Goal: Information Seeking & Learning: Learn about a topic

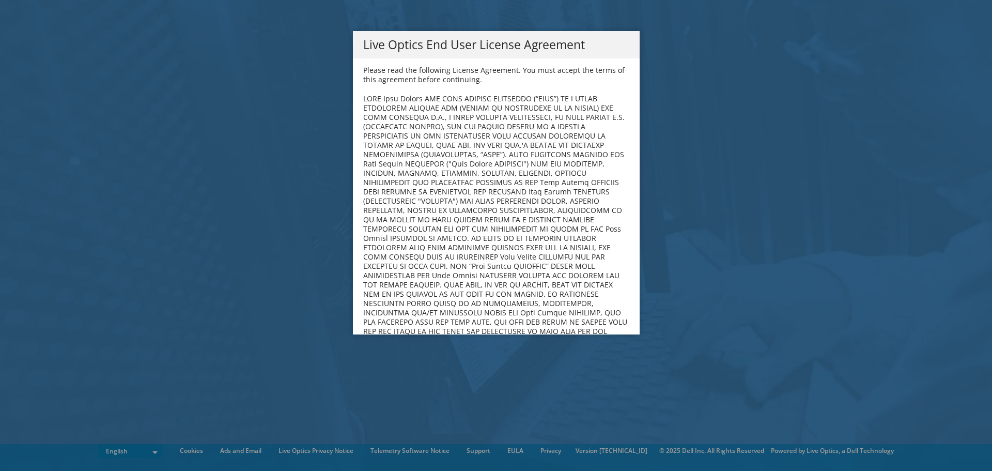
click at [498, 115] on b at bounding box center [495, 252] width 265 height 317
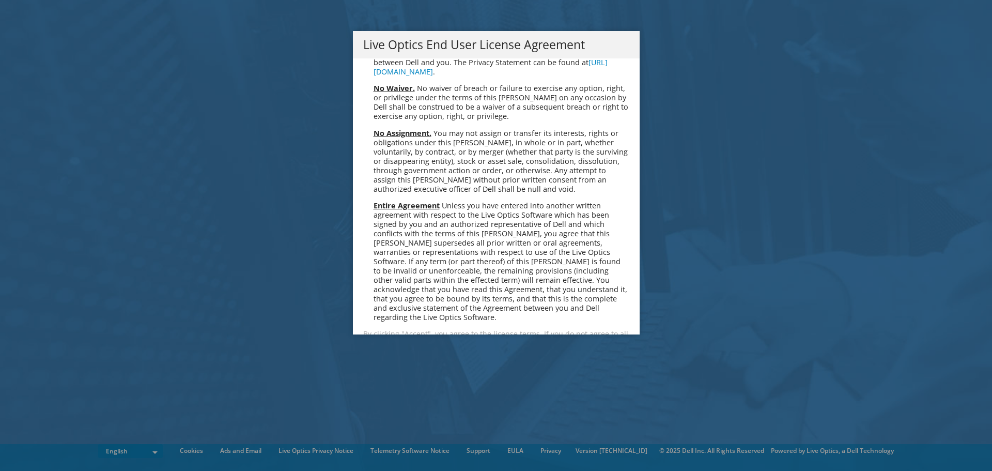
scroll to position [3907, 0]
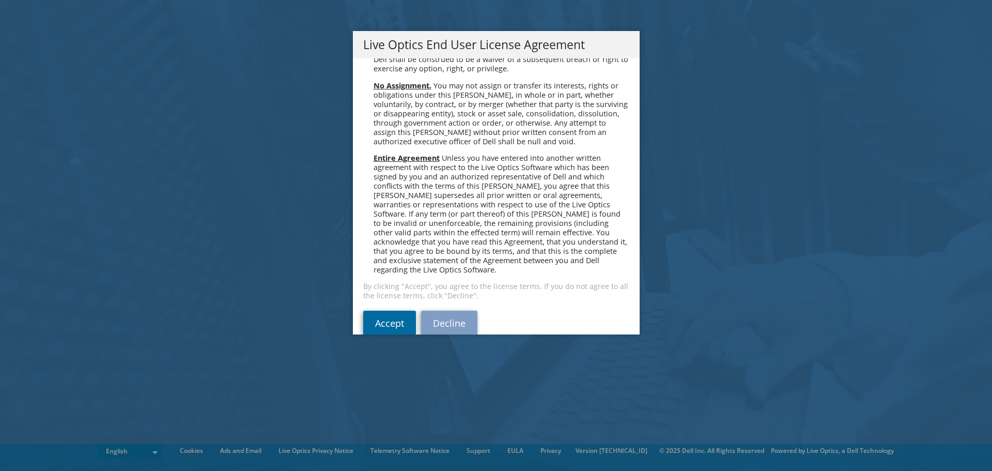
click at [387, 311] on link "Accept" at bounding box center [389, 323] width 53 height 25
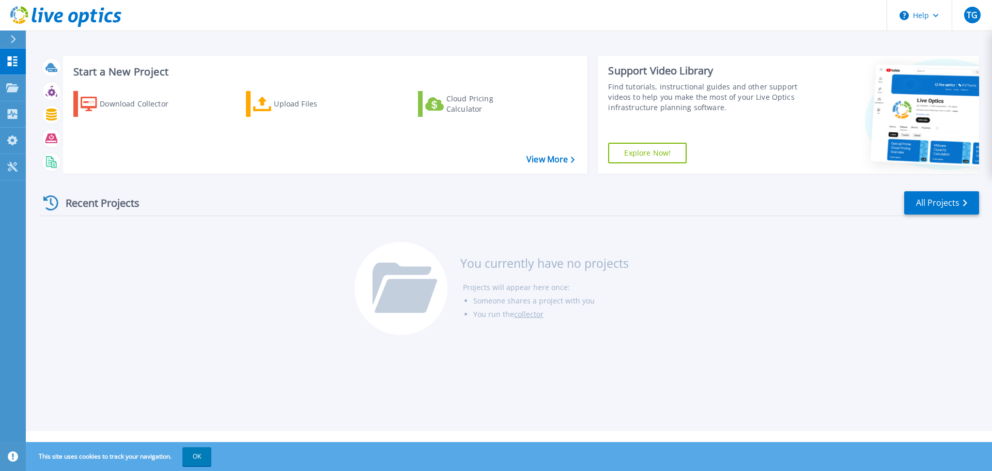
click at [427, 173] on div "Start a New Project Download Collector Upload Files Cloud Pricing Calculator Vi…" at bounding box center [325, 115] width 525 height 118
click at [143, 105] on div "Download Collector" at bounding box center [141, 104] width 83 height 21
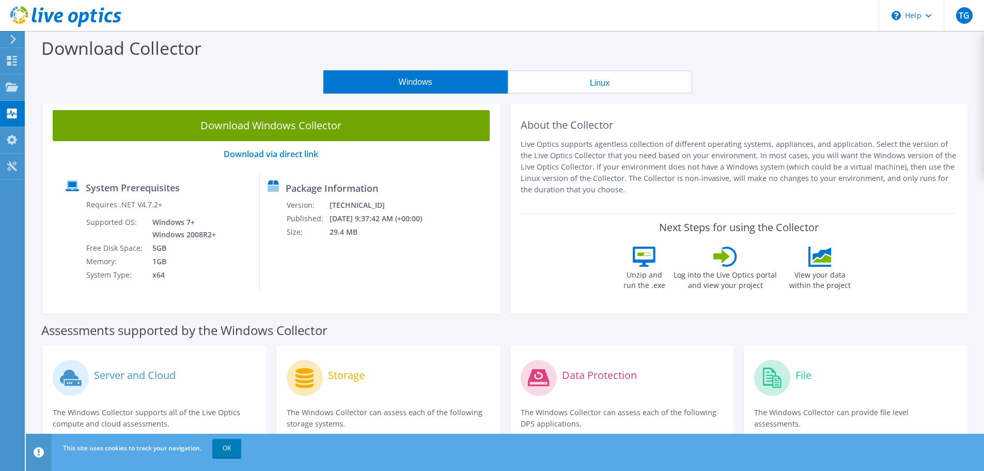
click at [582, 155] on p "Live Optics supports agentless collection of different operating systems, appli…" at bounding box center [739, 166] width 437 height 57
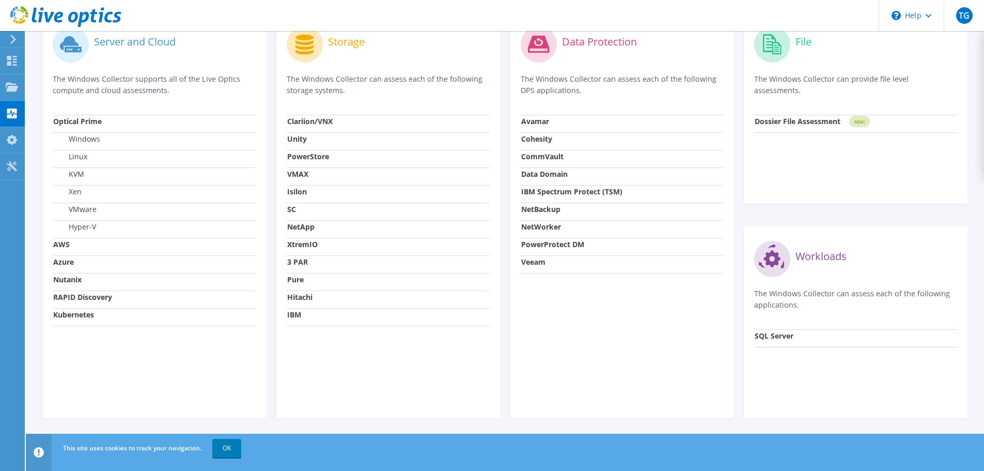
scroll to position [230, 0]
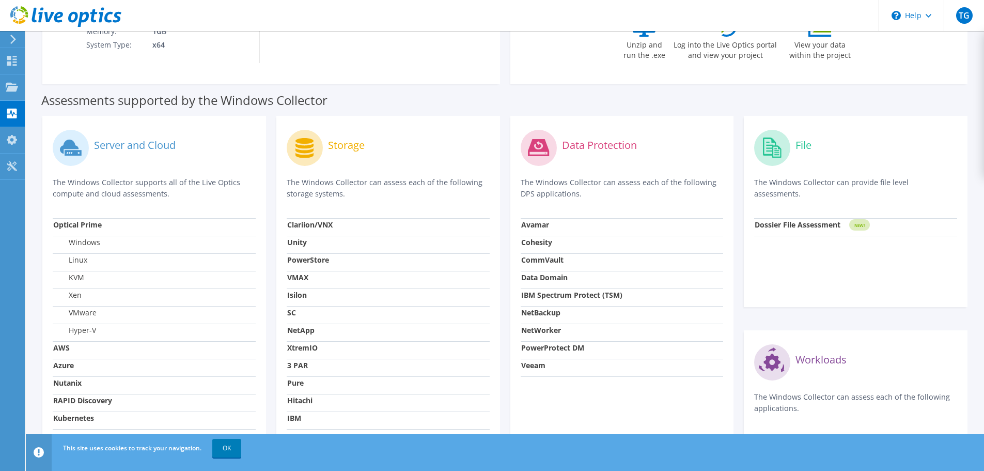
drag, startPoint x: 125, startPoint y: 180, endPoint x: 149, endPoint y: 185, distance: 24.3
click at [144, 184] on p "The Windows Collector supports all of the Live Optics compute and cloud assessm…" at bounding box center [154, 188] width 203 height 23
click at [184, 196] on p "The Windows Collector supports all of the Live Optics compute and cloud assessm…" at bounding box center [154, 188] width 203 height 23
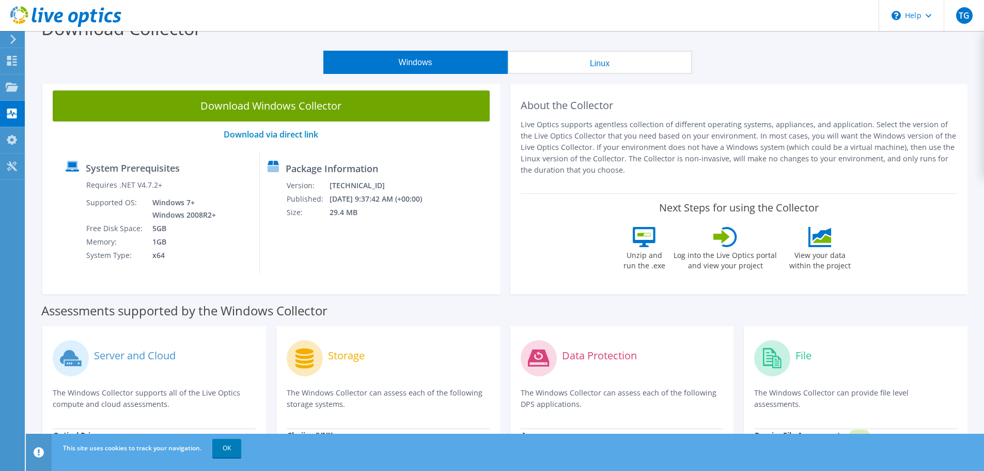
scroll to position [0, 0]
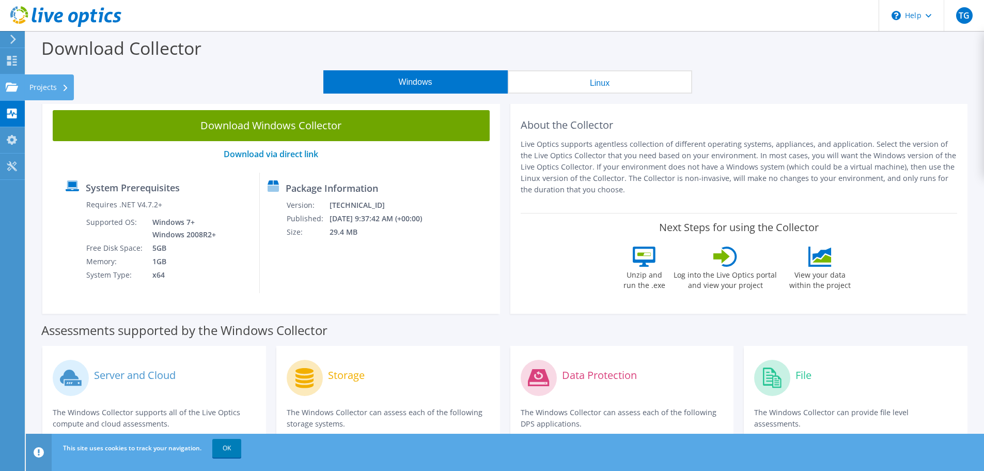
click at [14, 86] on use at bounding box center [12, 86] width 12 height 9
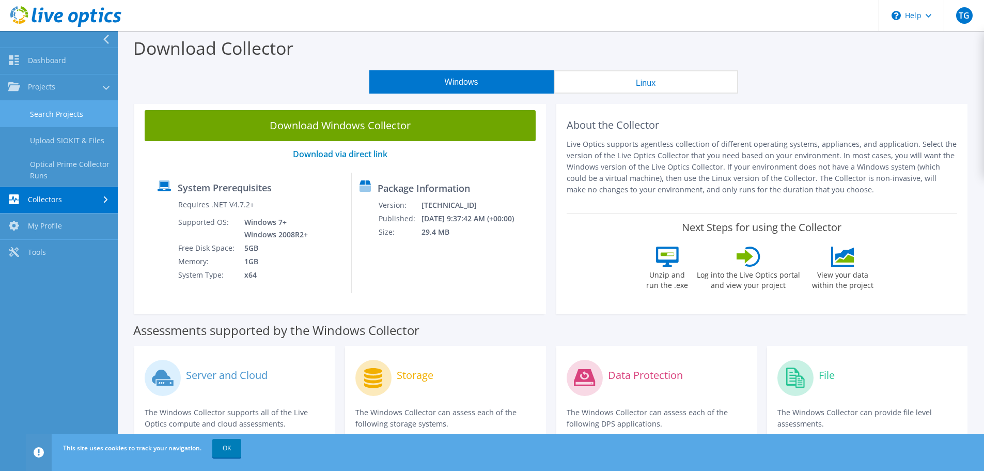
click at [76, 120] on link "Search Projects" at bounding box center [59, 114] width 118 height 26
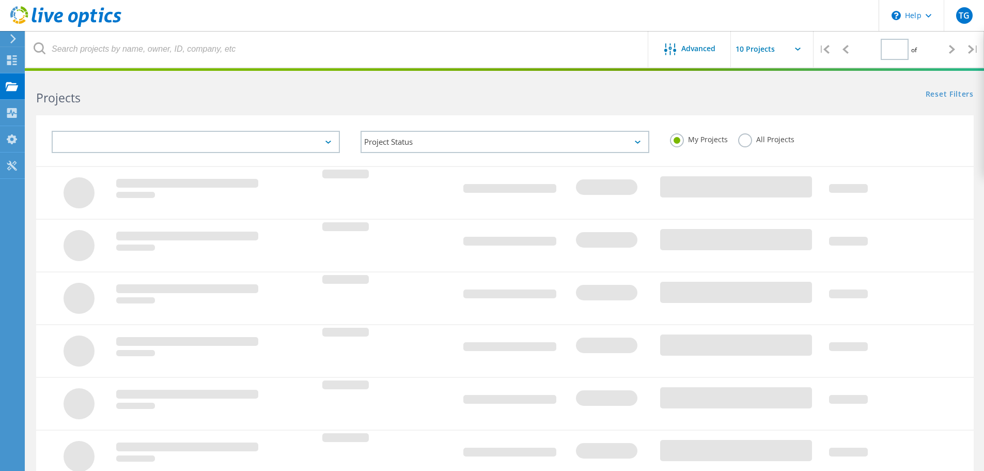
type input "1"
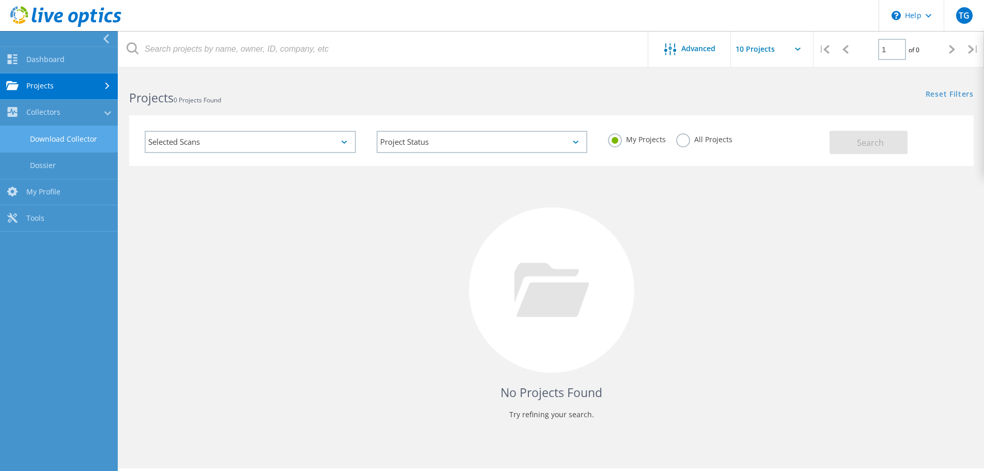
click at [63, 140] on link "Download Collector" at bounding box center [59, 139] width 118 height 26
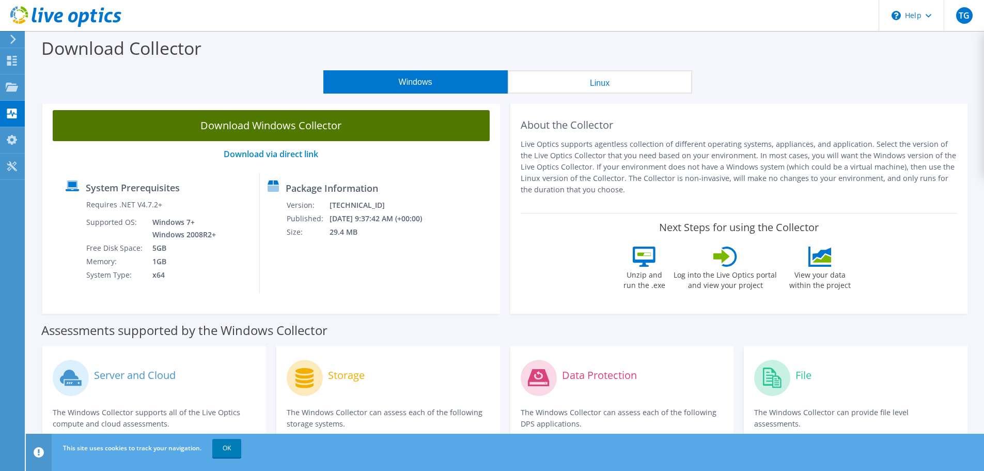
click at [300, 133] on link "Download Windows Collector" at bounding box center [271, 125] width 437 height 31
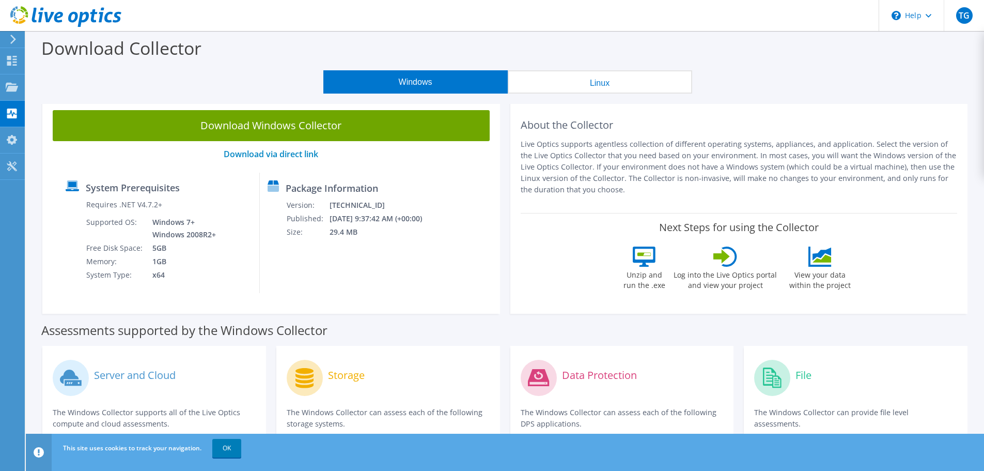
scroll to position [103, 0]
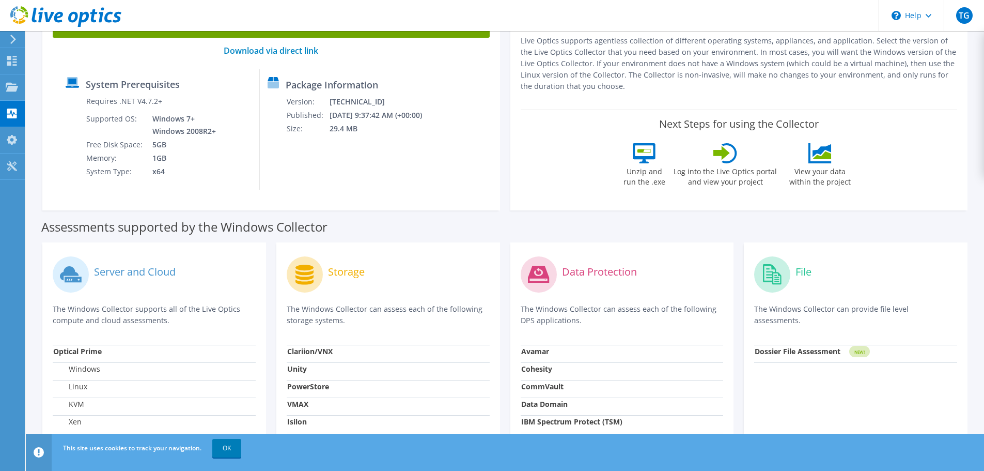
click at [708, 78] on p "Live Optics supports agentless collection of different operating systems, appli…" at bounding box center [739, 63] width 437 height 57
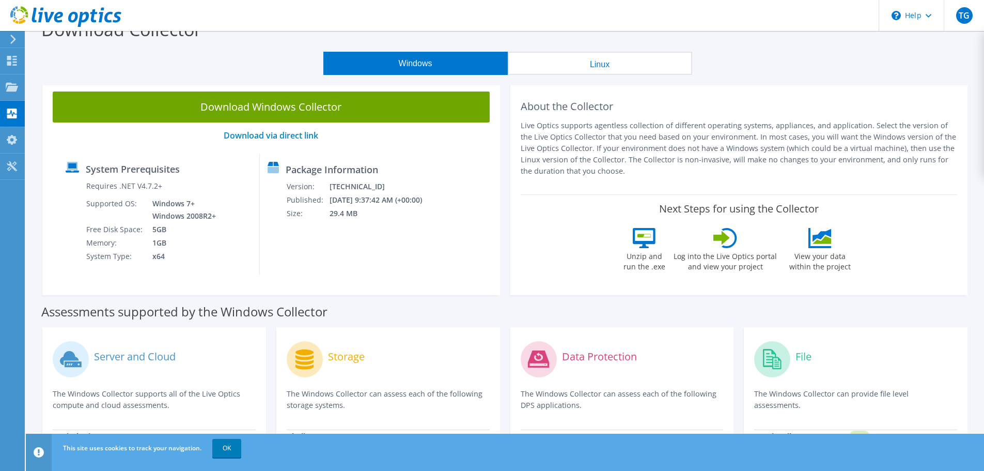
scroll to position [0, 0]
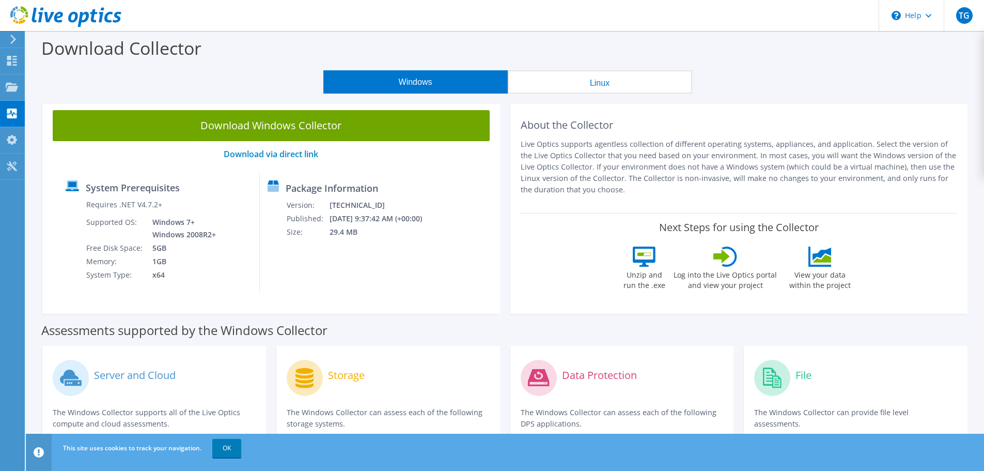
click at [368, 52] on div "Download Collector" at bounding box center [505, 50] width 948 height 39
click at [14, 87] on use at bounding box center [12, 86] width 12 height 9
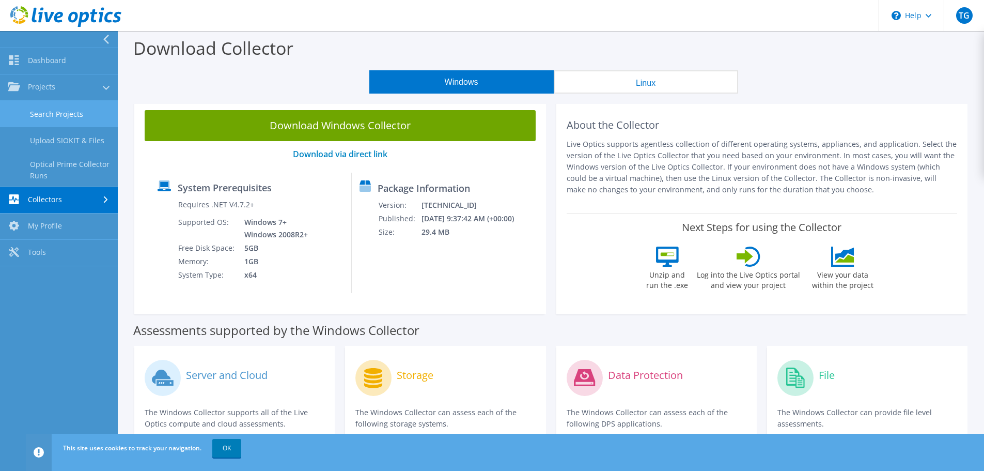
click at [85, 117] on link "Search Projects" at bounding box center [59, 114] width 118 height 26
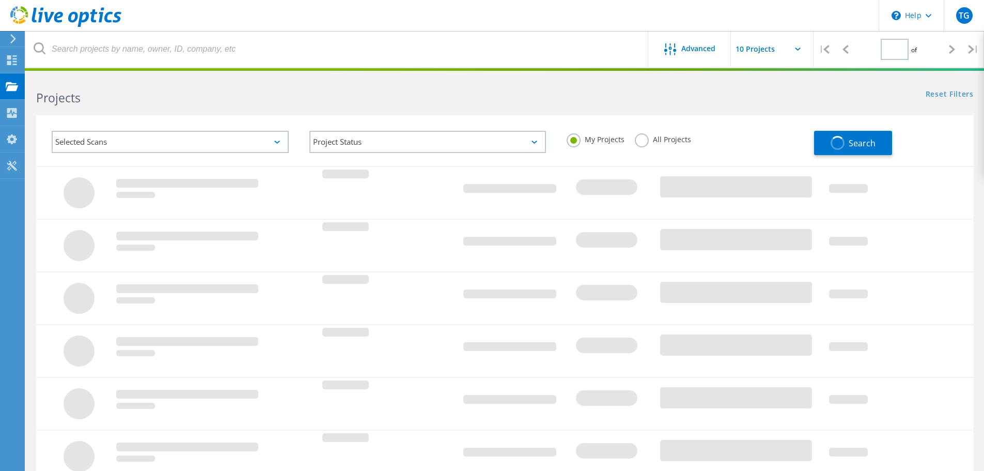
type input "1"
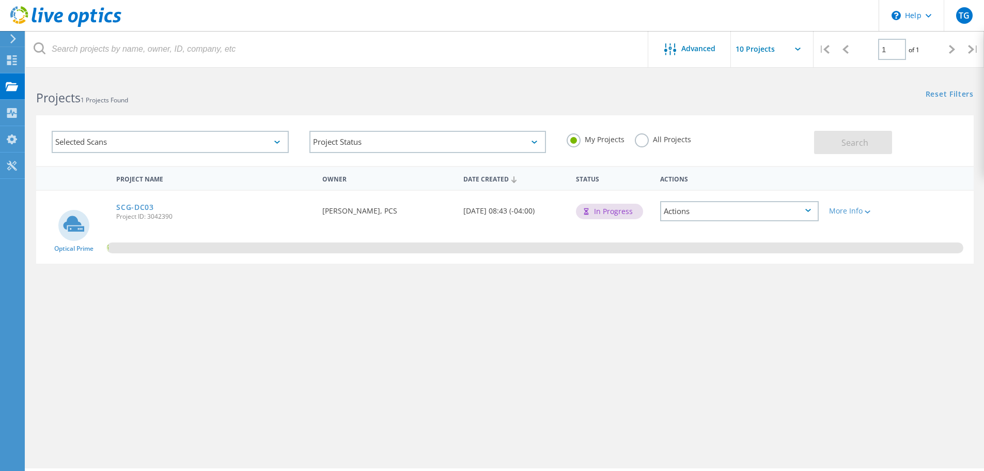
click at [725, 214] on div "Actions" at bounding box center [739, 211] width 159 height 20
click at [719, 197] on div "View Project" at bounding box center [739, 195] width 157 height 16
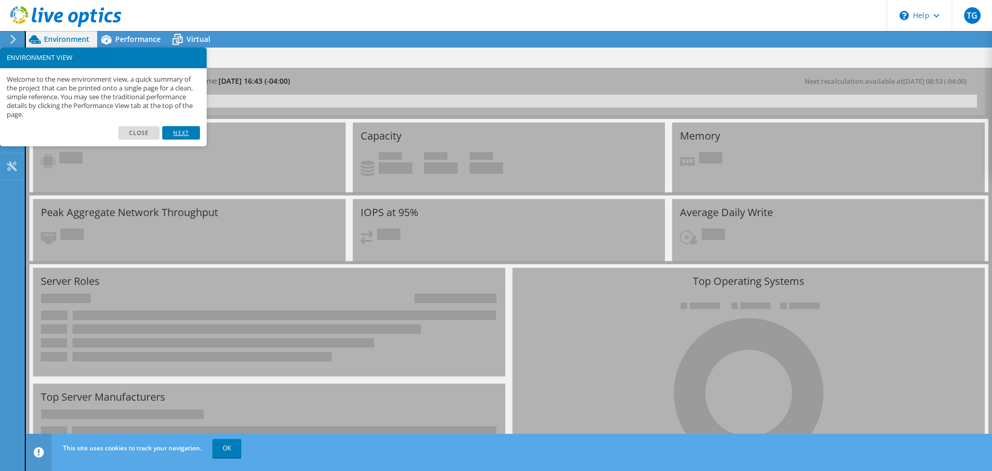
click at [174, 132] on link "Next" at bounding box center [180, 132] width 37 height 13
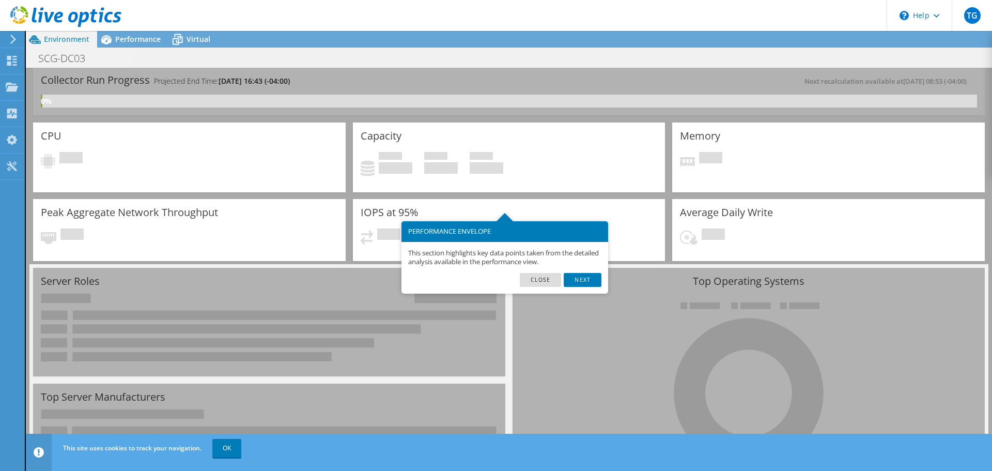
scroll to position [51, 0]
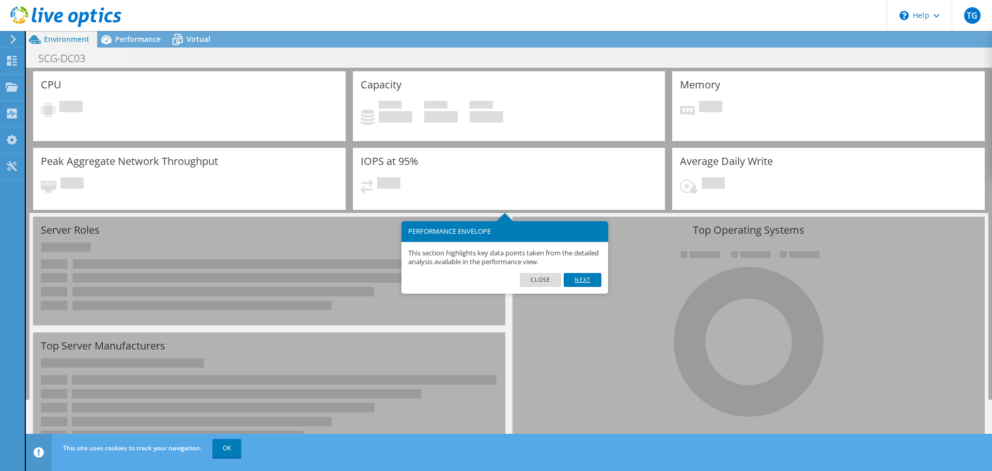
click at [582, 282] on link "Next" at bounding box center [582, 279] width 37 height 13
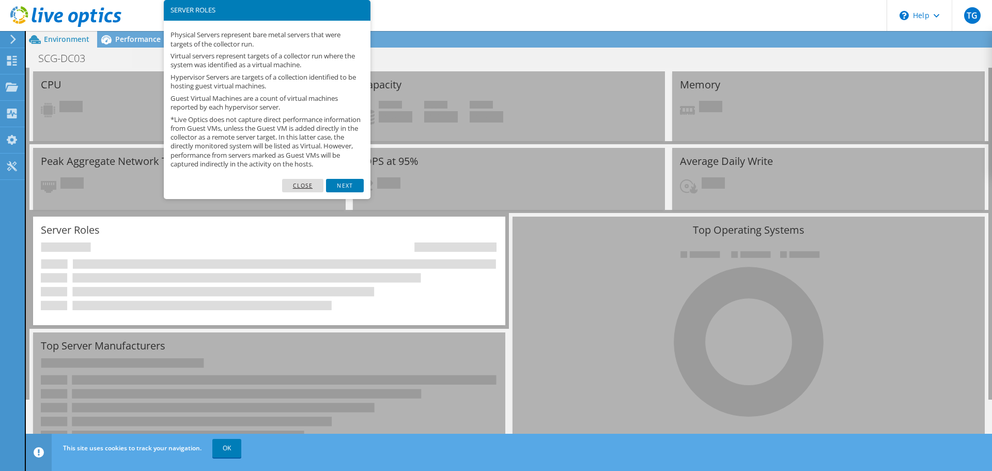
click at [304, 192] on link "Close" at bounding box center [303, 185] width 42 height 13
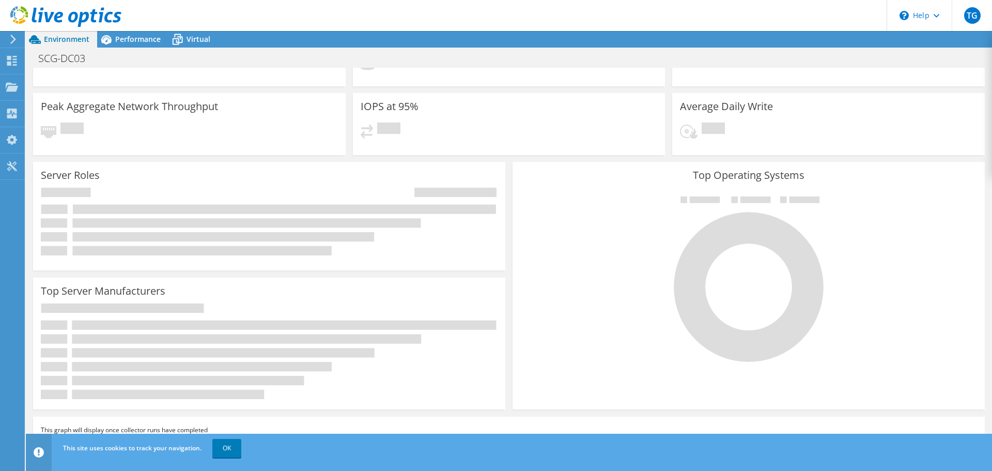
scroll to position [0, 0]
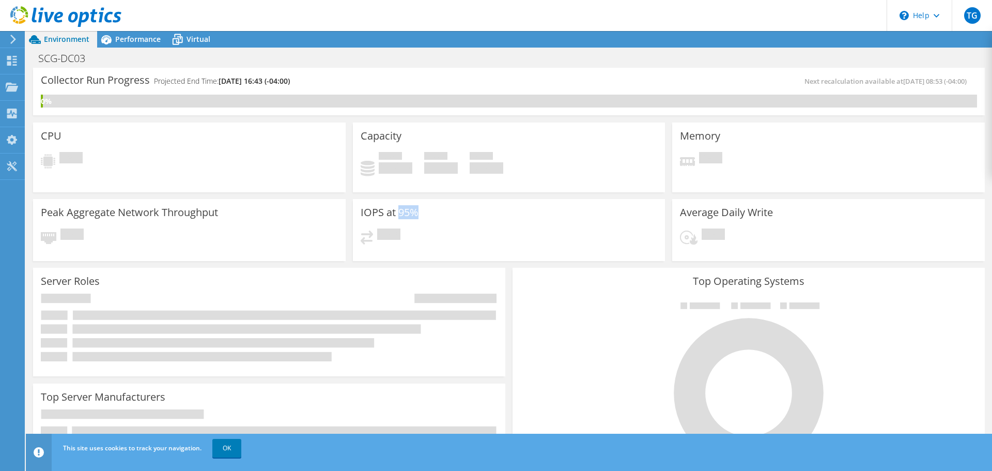
drag, startPoint x: 396, startPoint y: 219, endPoint x: 402, endPoint y: 215, distance: 7.2
click at [399, 217] on div "IOPS at 95% Pending" at bounding box center [509, 230] width 313 height 62
click at [369, 211] on h3 "IOPS at 95%" at bounding box center [390, 212] width 58 height 11
click at [337, 83] on div "Collector Run Progress Projected End Time: 09/05/2025, 16:43 (-04:00)" at bounding box center [275, 84] width 468 height 19
drag, startPoint x: 939, startPoint y: 82, endPoint x: 929, endPoint y: 82, distance: 10.9
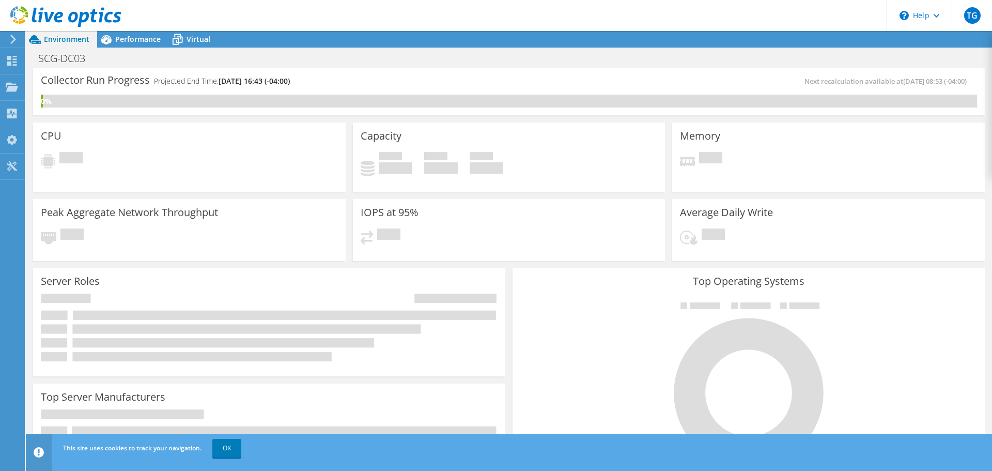
click at [929, 82] on span "[DATE] 08:53 (-04:00)" at bounding box center [935, 80] width 64 height 9
click at [786, 75] on div "Next recalculation available at 09/05/2025, 08:53 (-04:00)" at bounding box center [743, 81] width 468 height 12
click at [140, 39] on span "Performance" at bounding box center [137, 39] width 45 height 10
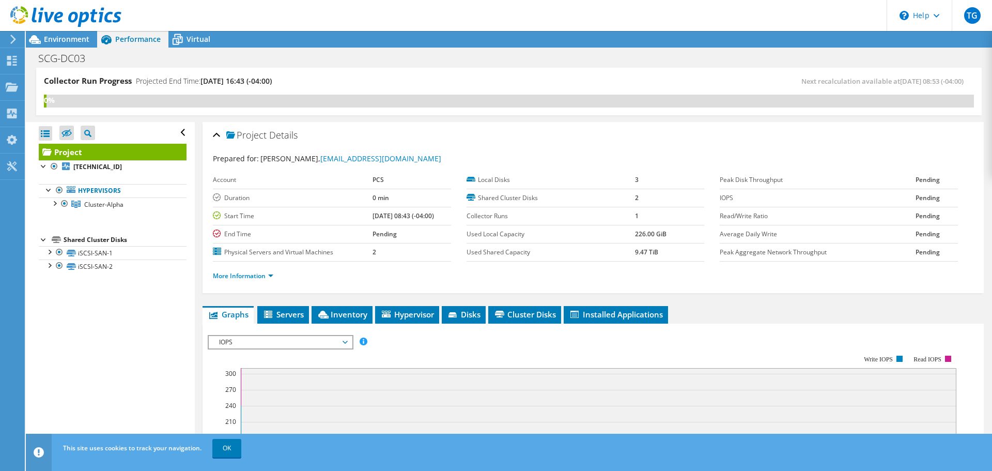
click at [485, 125] on div "Project Details" at bounding box center [593, 136] width 761 height 22
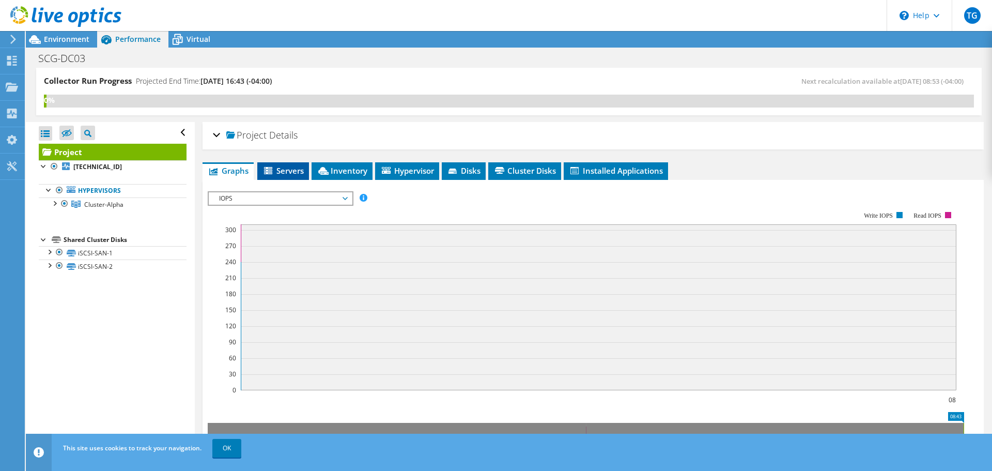
click at [287, 168] on span "Servers" at bounding box center [282, 170] width 41 height 10
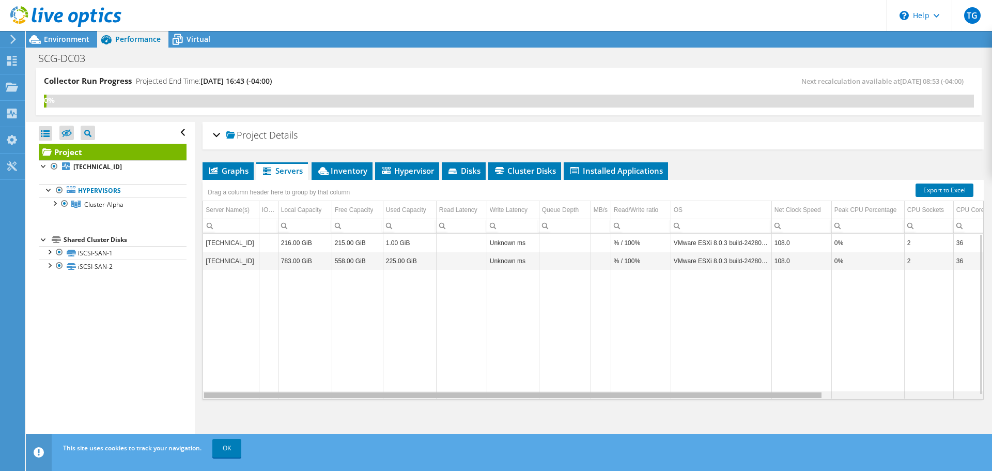
drag, startPoint x: 697, startPoint y: 396, endPoint x: 631, endPoint y: 401, distance: 65.9
click at [631, 401] on body "TG End User Taylor Graham tgraham@helpmepcs.com PCS My Profile Log Out \n Help …" at bounding box center [496, 235] width 992 height 471
click at [394, 296] on td "Data grid" at bounding box center [409, 334] width 53 height 129
click at [579, 398] on div "Data grid" at bounding box center [513, 395] width 620 height 8
drag, startPoint x: 578, startPoint y: 398, endPoint x: 514, endPoint y: 398, distance: 64.1
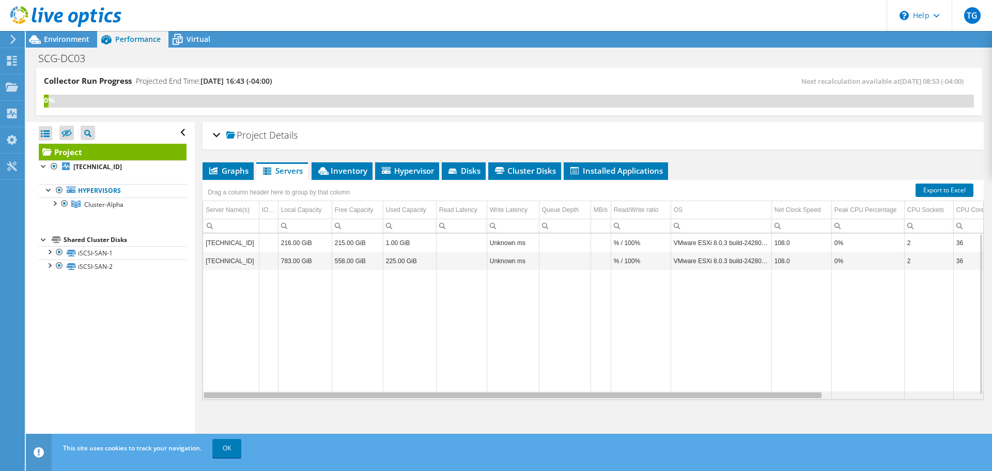
click at [514, 398] on body "TG End User Taylor Graham tgraham@helpmepcs.com PCS My Profile Log Out \n Help …" at bounding box center [496, 235] width 992 height 471
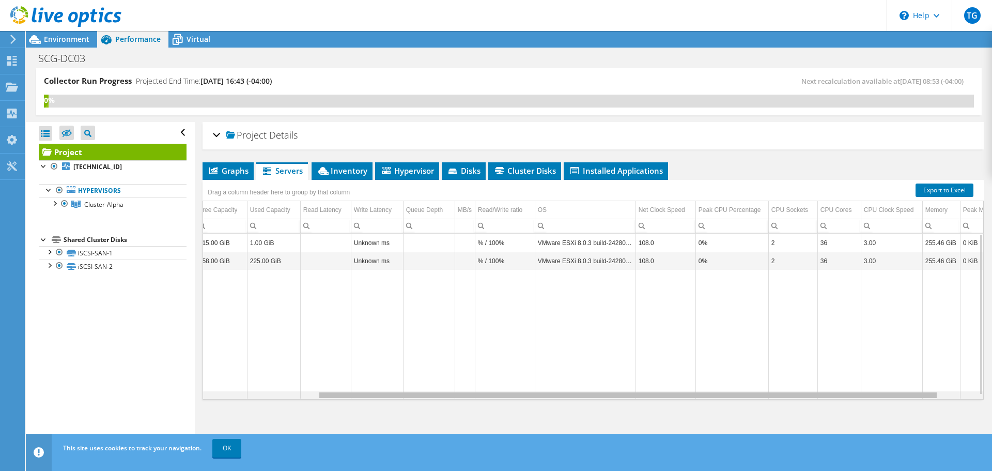
scroll to position [0, 135]
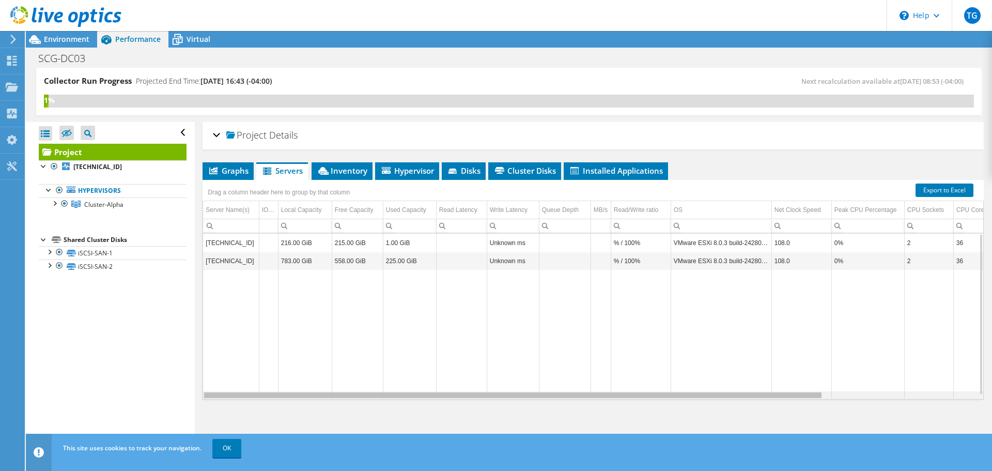
drag, startPoint x: 777, startPoint y: 397, endPoint x: 518, endPoint y: 373, distance: 260.0
click at [496, 375] on body "TG End User Taylor Graham tgraham@helpmepcs.com PCS My Profile Log Out \n Help …" at bounding box center [496, 235] width 992 height 471
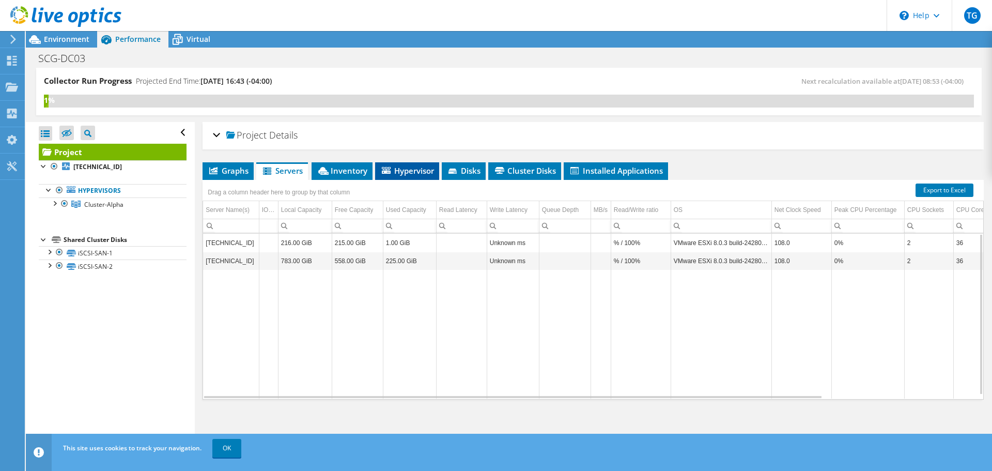
click at [401, 173] on span "Hypervisor" at bounding box center [407, 170] width 54 height 10
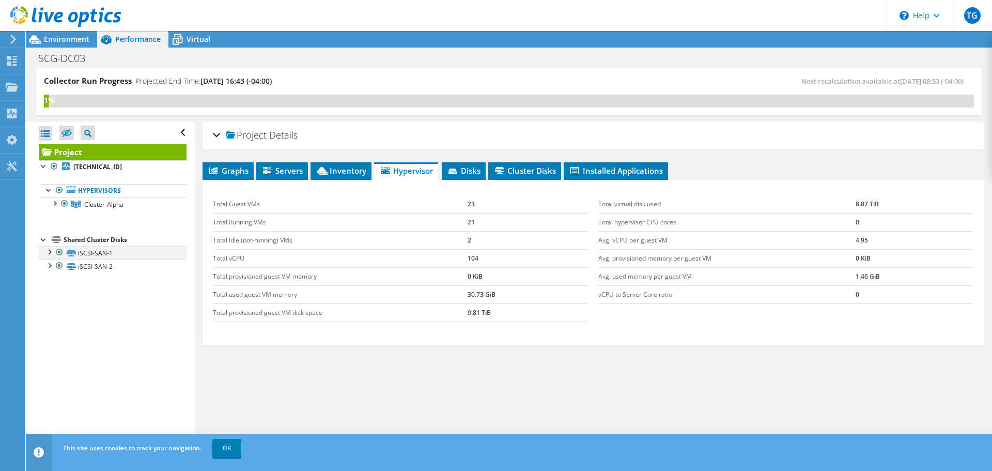
click at [51, 251] on div at bounding box center [49, 251] width 10 height 10
click at [49, 291] on div at bounding box center [49, 292] width 10 height 10
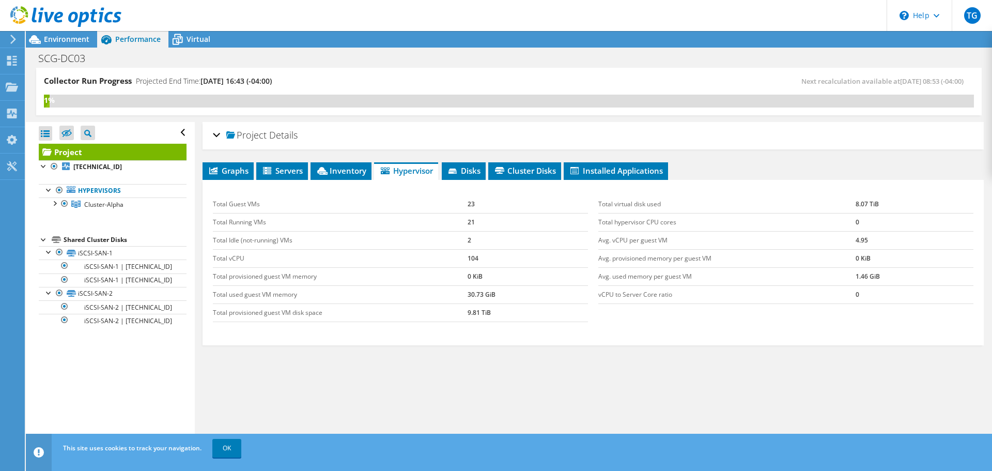
click at [440, 298] on td "Total used guest VM memory" at bounding box center [340, 294] width 255 height 18
click at [480, 171] on span "Disks" at bounding box center [464, 170] width 34 height 10
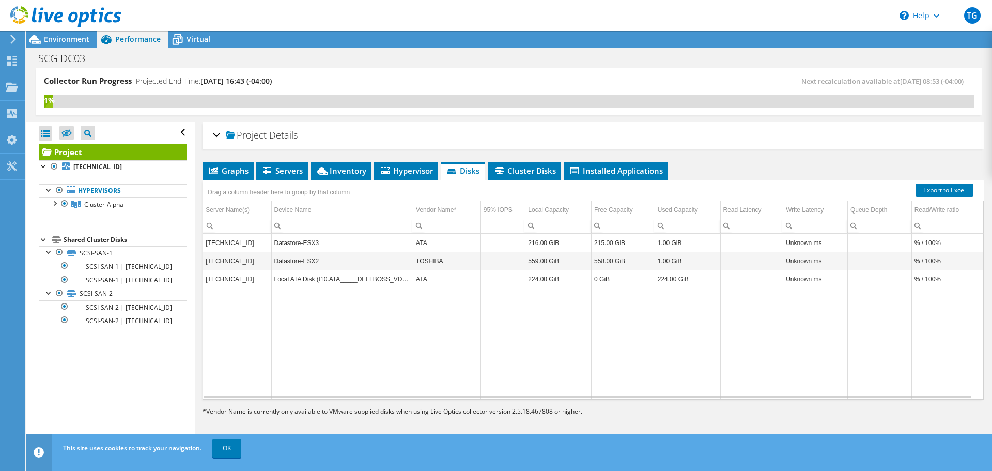
click at [634, 106] on div "1%" at bounding box center [509, 101] width 930 height 13
click at [369, 324] on td "Data grid" at bounding box center [342, 343] width 142 height 111
click at [441, 105] on div "2%" at bounding box center [509, 101] width 930 height 13
click at [225, 167] on span "Graphs" at bounding box center [228, 170] width 41 height 10
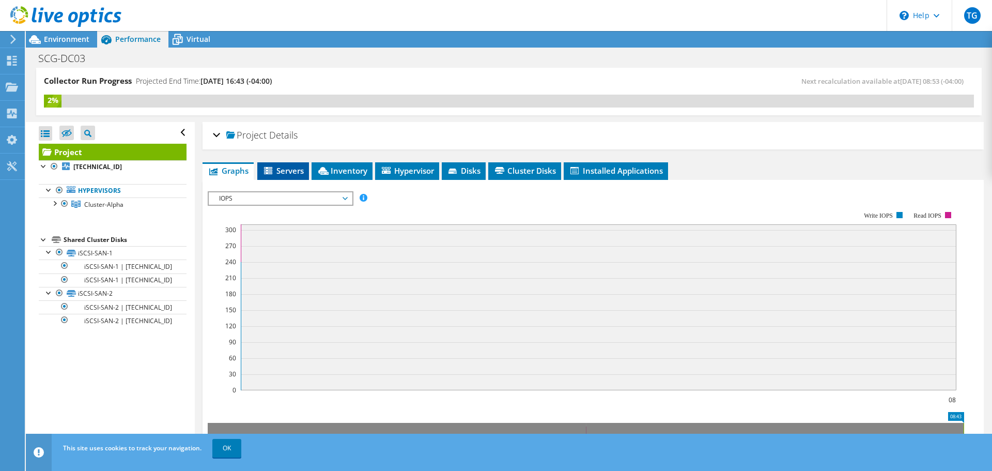
click at [302, 171] on span "Servers" at bounding box center [282, 170] width 41 height 10
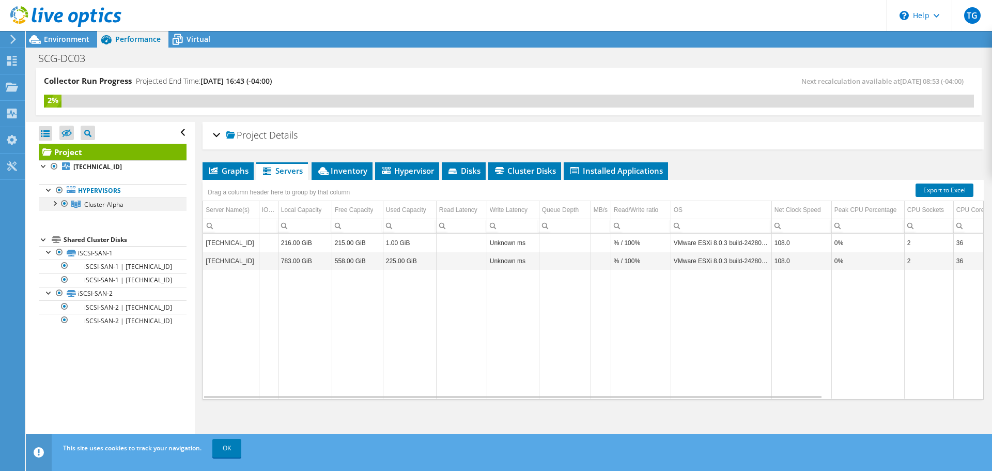
click at [53, 203] on div at bounding box center [54, 202] width 10 height 10
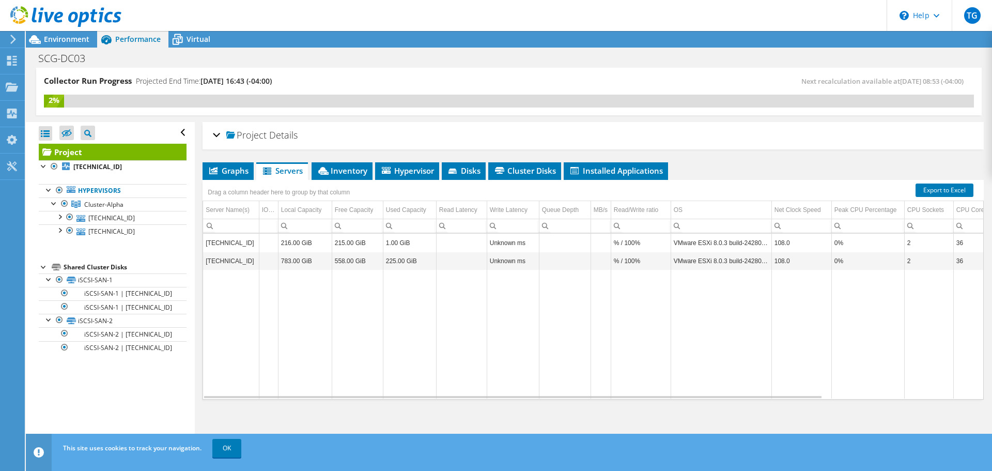
drag, startPoint x: 410, startPoint y: 68, endPoint x: 390, endPoint y: 86, distance: 27.5
click at [410, 68] on div "Collector Run Progress Projected End Time: 09/05/2025, 16:43 (-04:00) Next reca…" at bounding box center [509, 92] width 946 height 48
drag, startPoint x: 402, startPoint y: 168, endPoint x: 396, endPoint y: 169, distance: 6.4
click at [402, 168] on span "Hypervisor" at bounding box center [407, 170] width 54 height 10
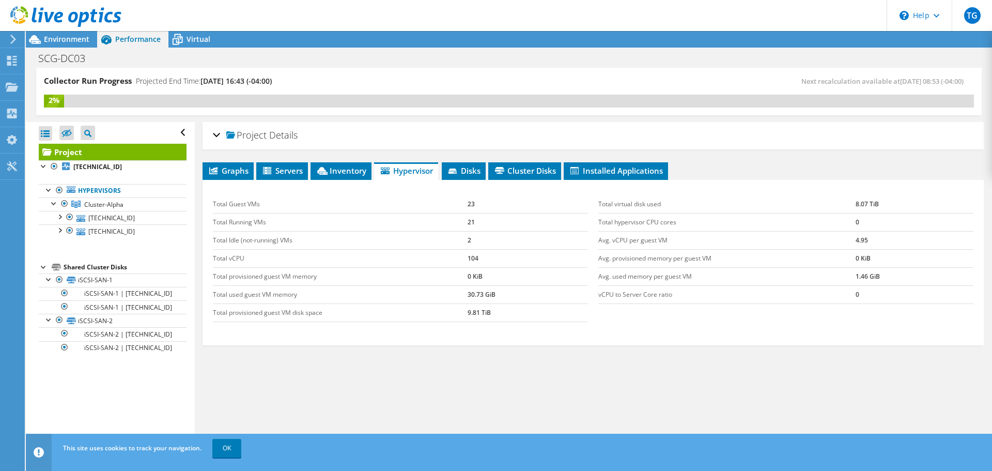
click at [809, 131] on div "Project Details" at bounding box center [593, 136] width 761 height 22
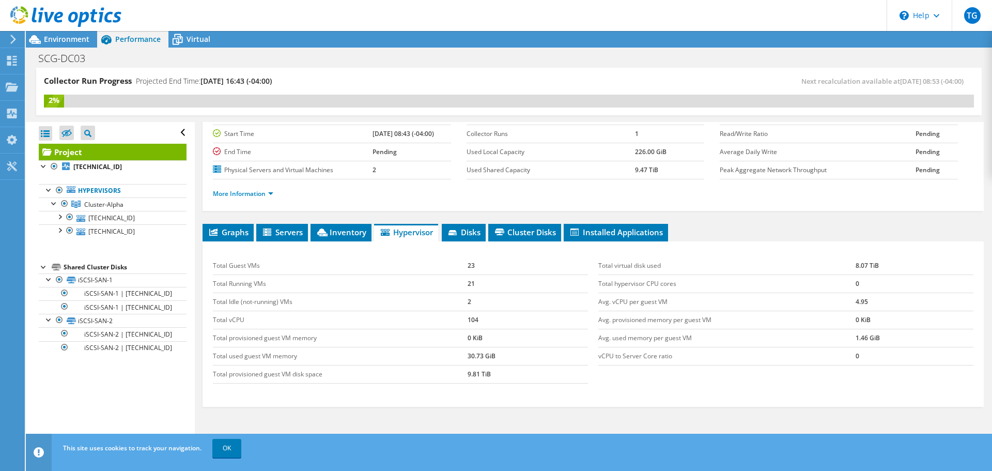
scroll to position [132, 0]
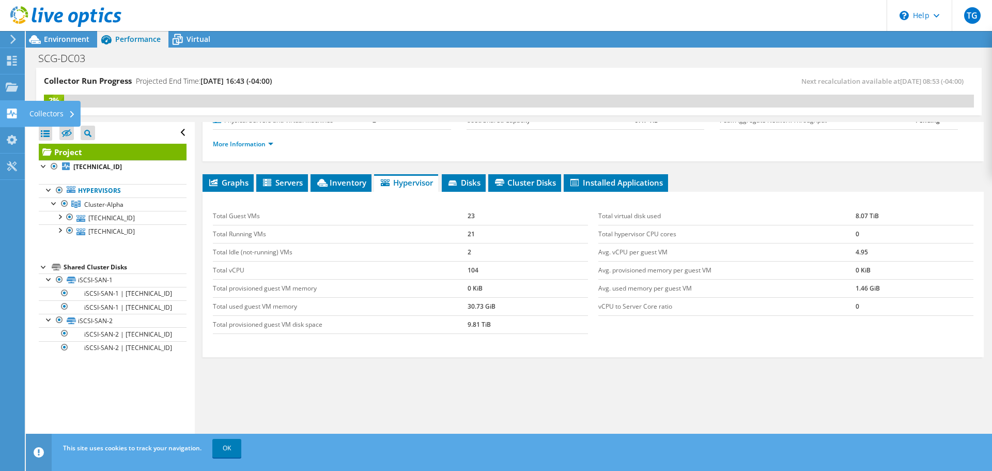
click at [44, 116] on div "Collectors" at bounding box center [52, 114] width 56 height 26
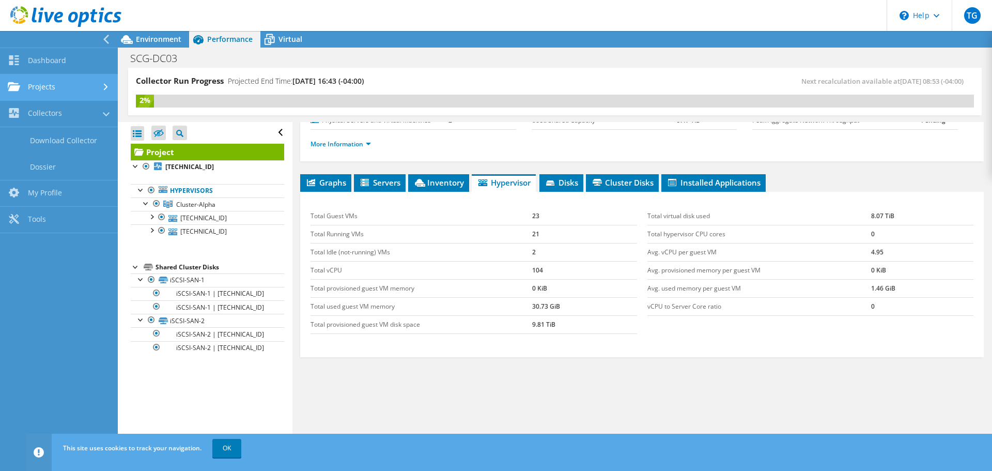
click at [47, 92] on link "Projects" at bounding box center [59, 87] width 118 height 26
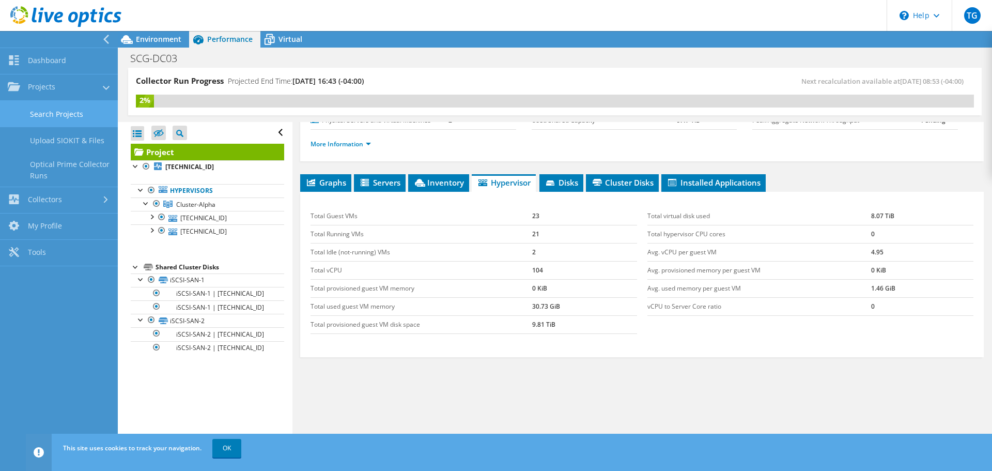
click at [57, 112] on link "Search Projects" at bounding box center [59, 114] width 118 height 26
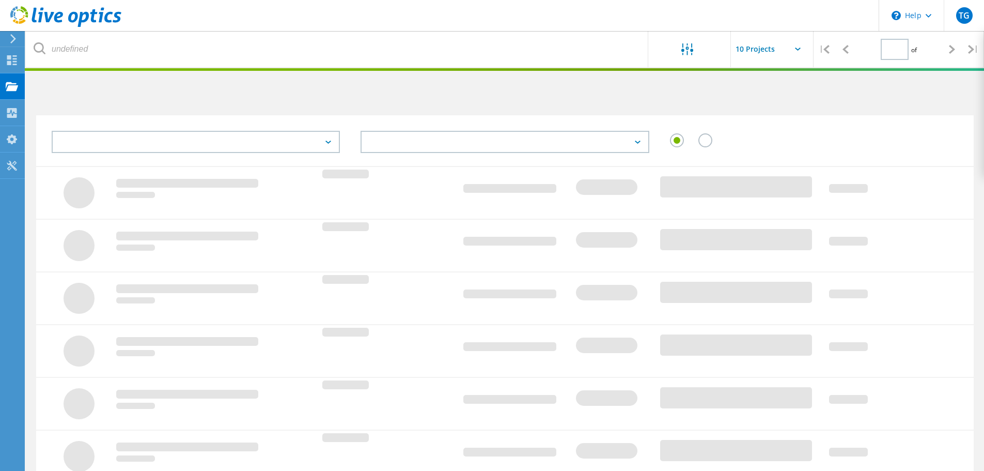
type input "1"
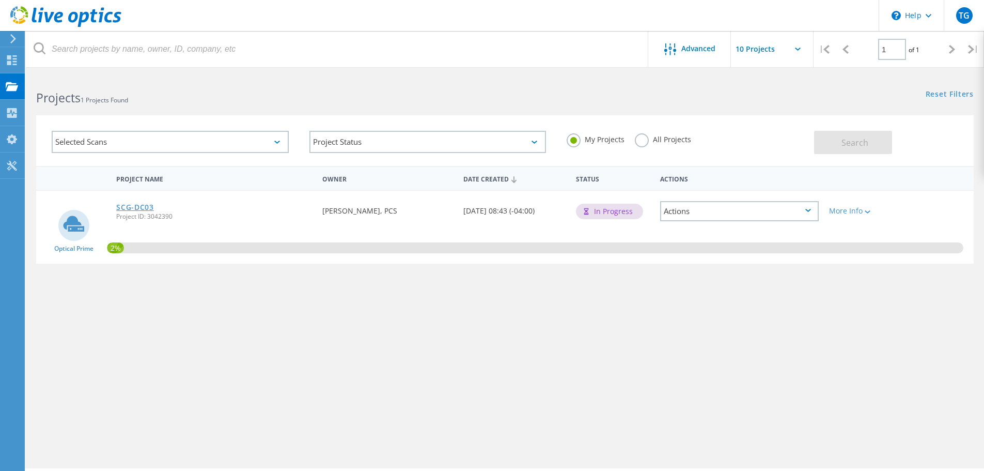
click at [131, 205] on link "SCG-DC03" at bounding box center [135, 207] width 38 height 7
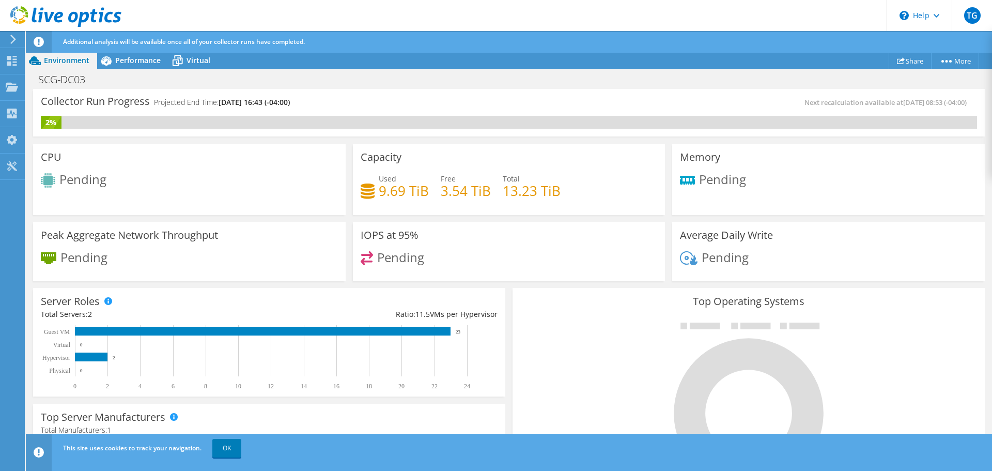
click at [582, 240] on div "IOPS at 95% Pending" at bounding box center [509, 252] width 313 height 60
click at [180, 58] on icon at bounding box center [178, 61] width 10 height 8
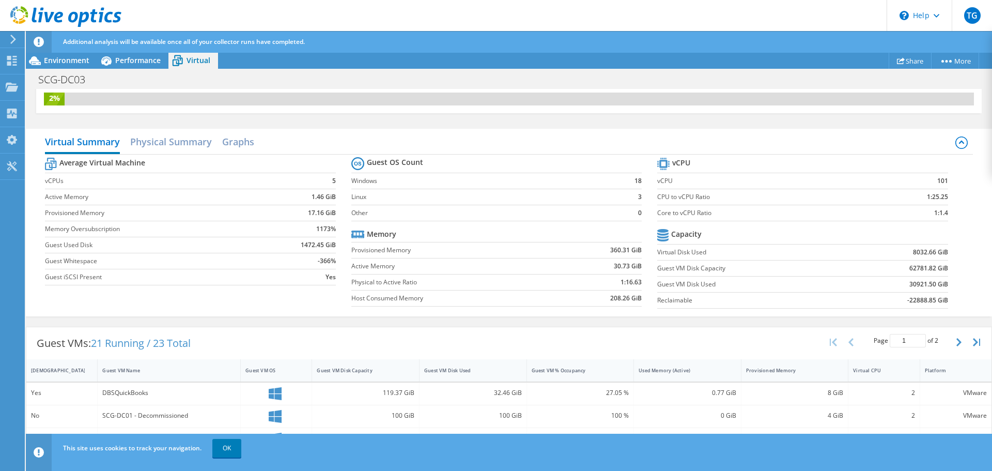
scroll to position [0, 0]
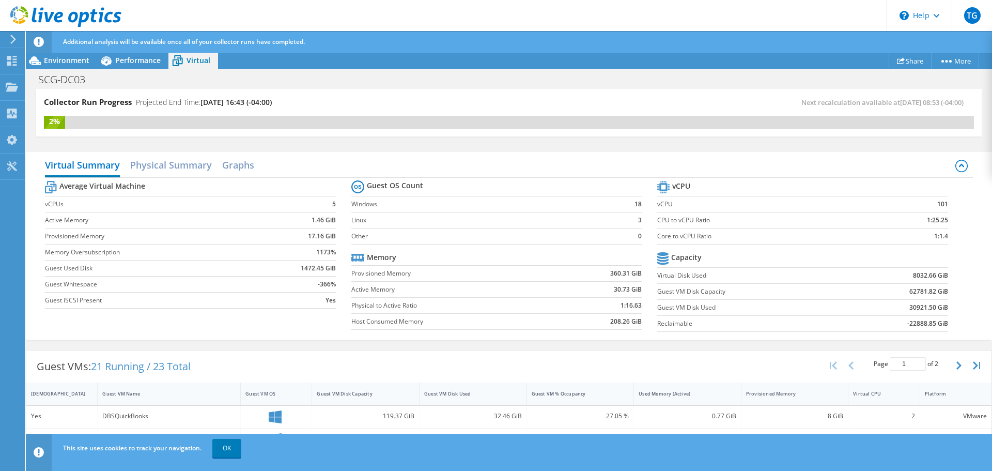
click at [684, 236] on label "Core to vCPU Ratio" at bounding box center [764, 236] width 214 height 10
drag, startPoint x: 689, startPoint y: 215, endPoint x: 706, endPoint y: 216, distance: 17.6
click at [706, 216] on td "CPU to vCPU Ratio" at bounding box center [764, 220] width 214 height 16
click at [707, 217] on label "CPU to vCPU Ratio" at bounding box center [764, 220] width 214 height 10
drag, startPoint x: 331, startPoint y: 250, endPoint x: 312, endPoint y: 250, distance: 19.6
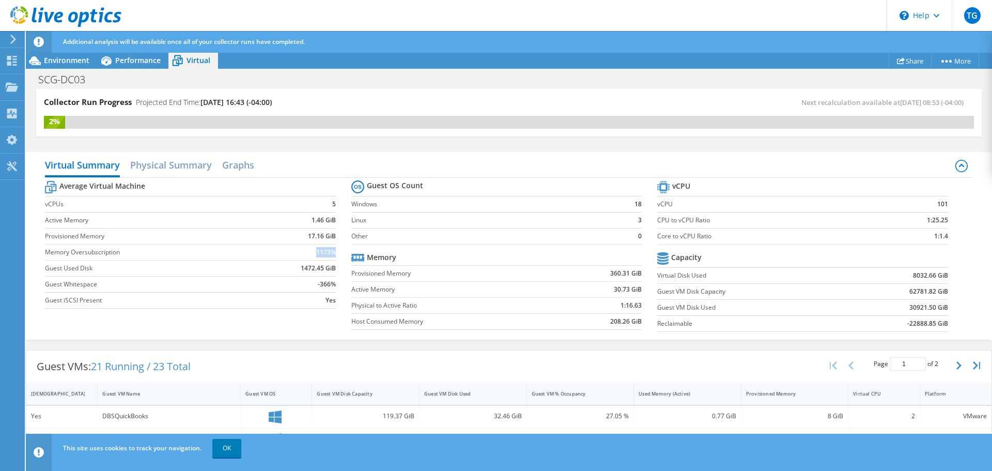
click at [312, 250] on td "1173%" at bounding box center [297, 252] width 75 height 16
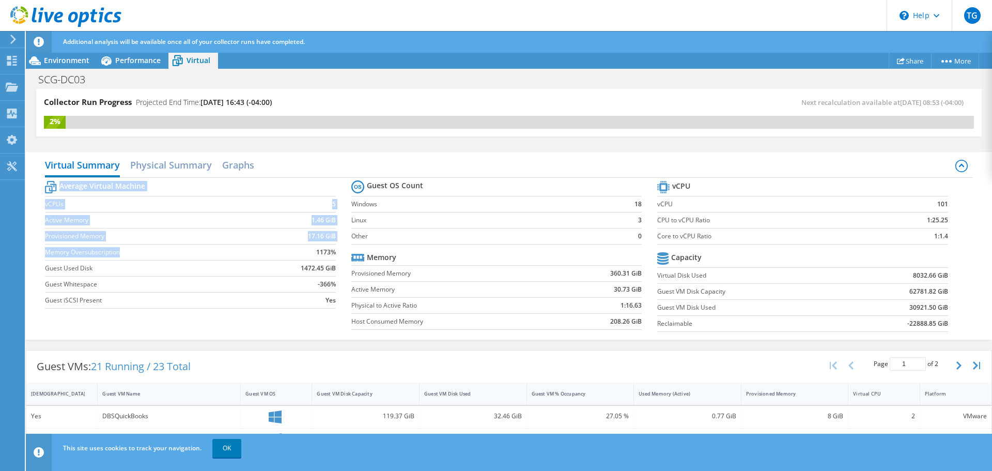
drag, startPoint x: 44, startPoint y: 251, endPoint x: 127, endPoint y: 252, distance: 82.7
click at [127, 252] on div "Virtual Summary Physical Summary Graphs Average Virtual Machine vCPUs 5 Active …" at bounding box center [509, 246] width 966 height 188
drag, startPoint x: 125, startPoint y: 252, endPoint x: 98, endPoint y: 256, distance: 27.2
click at [125, 252] on label "Memory Oversubscription" at bounding box center [152, 252] width 215 height 10
click at [98, 256] on label "Memory Oversubscription" at bounding box center [152, 252] width 215 height 10
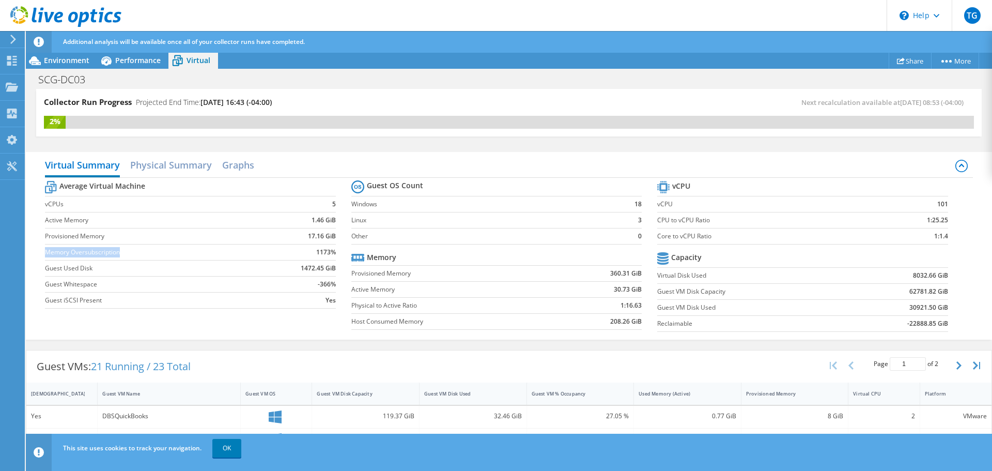
drag, startPoint x: 120, startPoint y: 252, endPoint x: 48, endPoint y: 254, distance: 72.4
click at [48, 254] on label "Memory Oversubscription" at bounding box center [152, 252] width 215 height 10
click at [326, 236] on b "17.16 GiB" at bounding box center [322, 236] width 28 height 10
drag, startPoint x: 326, startPoint y: 268, endPoint x: 126, endPoint y: 268, distance: 200.0
click at [126, 268] on tr "Guest Used Disk 1472.45 GiB" at bounding box center [190, 268] width 290 height 16
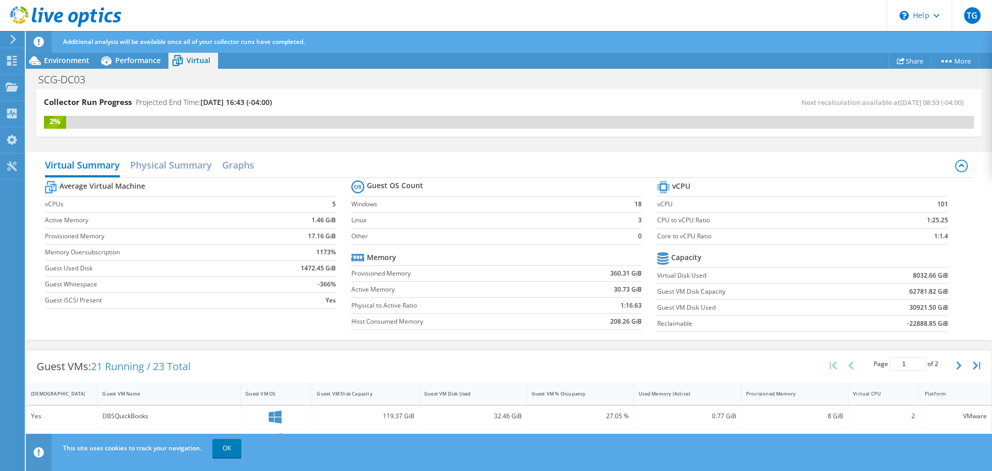
click at [145, 279] on label "Guest Whitespace" at bounding box center [152, 284] width 215 height 10
click at [140, 59] on span "Performance" at bounding box center [137, 60] width 45 height 10
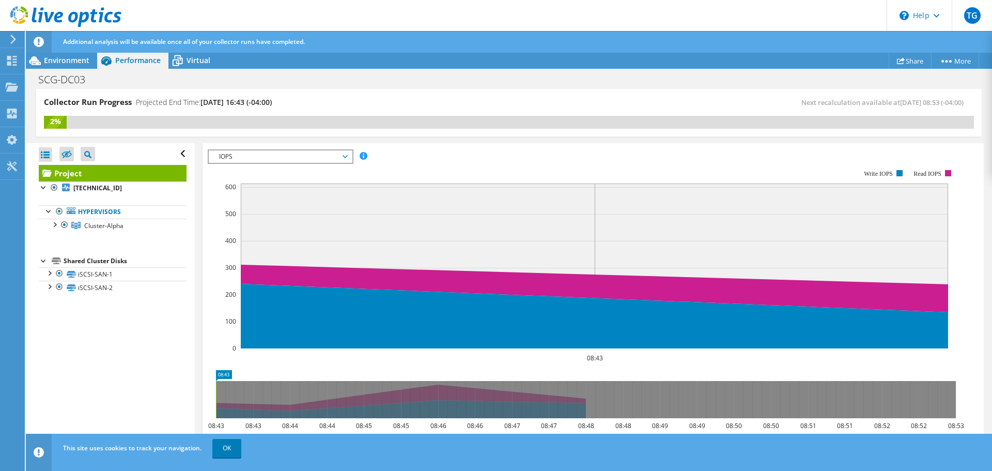
click at [139, 354] on div "Open All Close All Hide Excluded Nodes Project Tree Filter" at bounding box center [110, 307] width 168 height 329
click at [268, 153] on span "IOPS" at bounding box center [280, 156] width 133 height 12
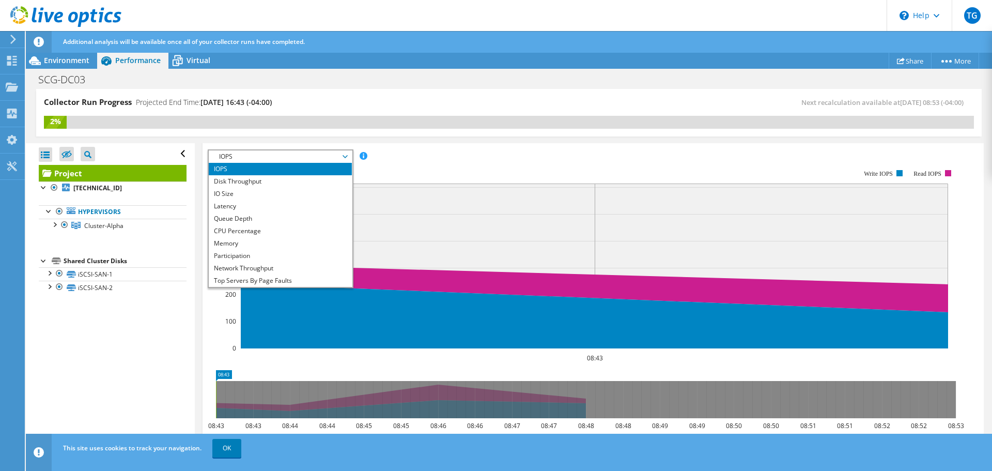
click at [507, 135] on div "Collector Run Progress Projected End Time: 09/05/2025, 16:43 (-04:00) Next reca…" at bounding box center [509, 113] width 946 height 48
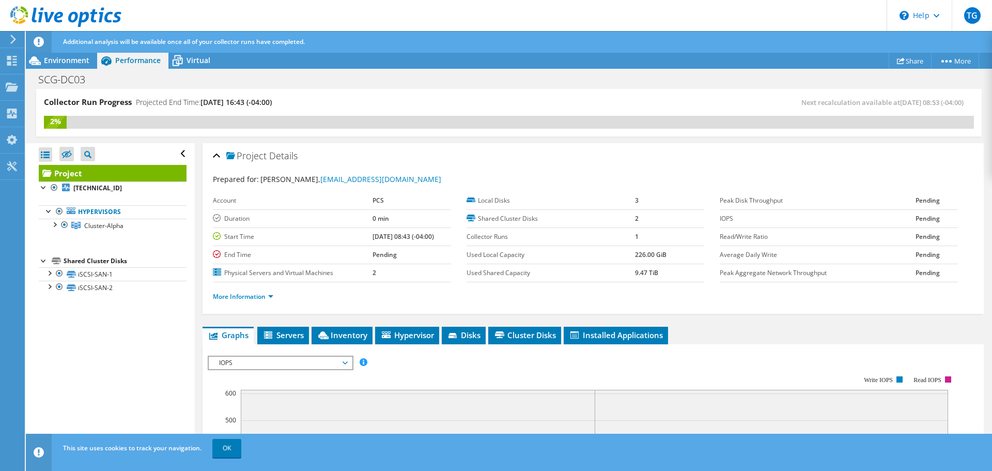
scroll to position [0, 0]
click at [320, 362] on span "IOPS" at bounding box center [280, 363] width 133 height 12
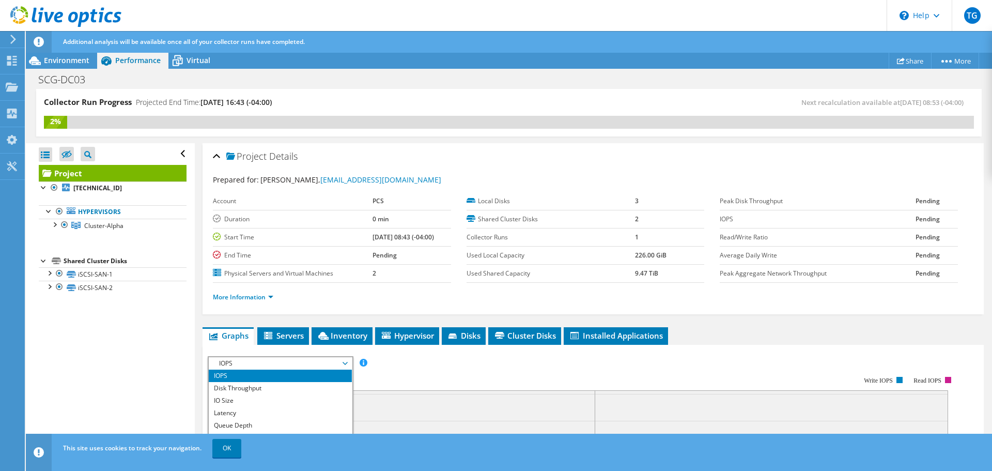
click at [163, 405] on div "Open All Close All Hide Excluded Nodes Project Tree Filter" at bounding box center [110, 307] width 168 height 329
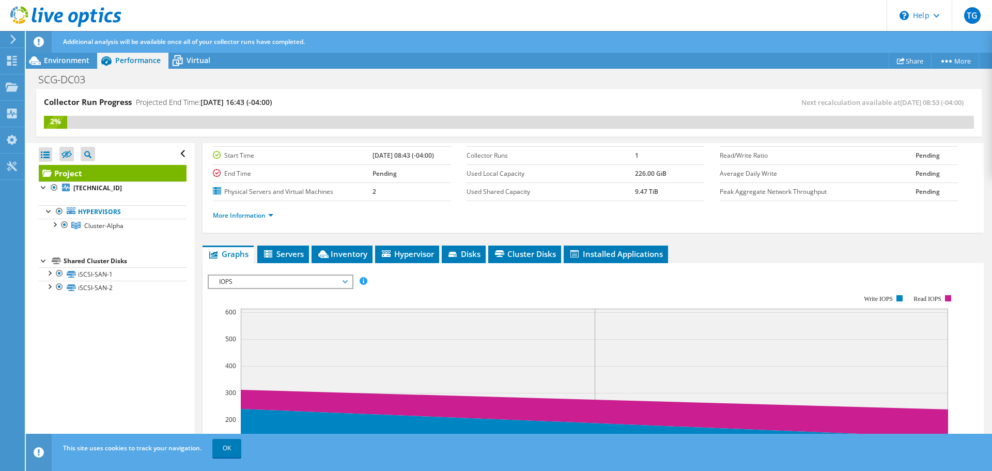
scroll to position [103, 0]
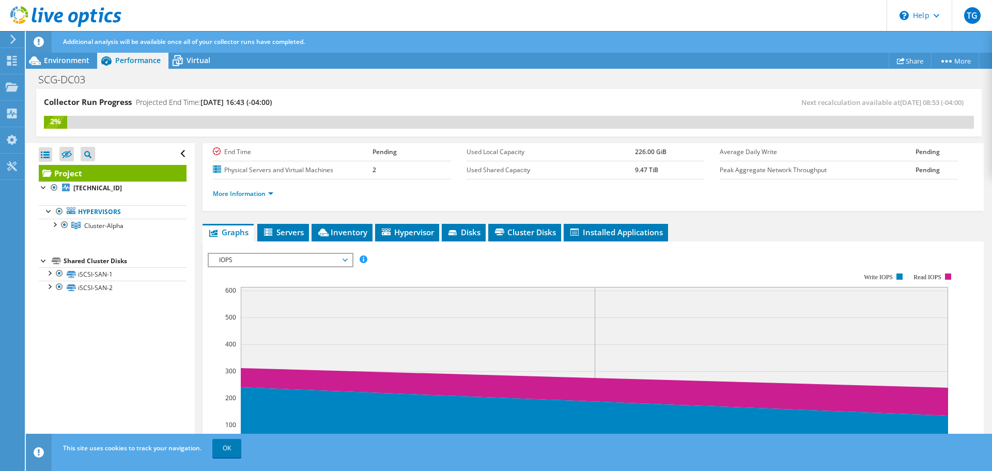
click at [283, 265] on span "IOPS" at bounding box center [280, 260] width 133 height 12
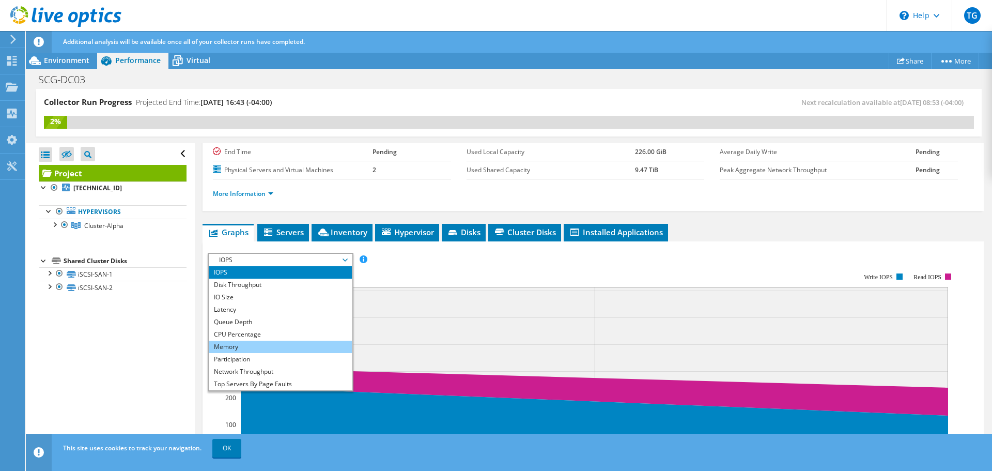
click at [260, 345] on li "Memory" at bounding box center [280, 347] width 143 height 12
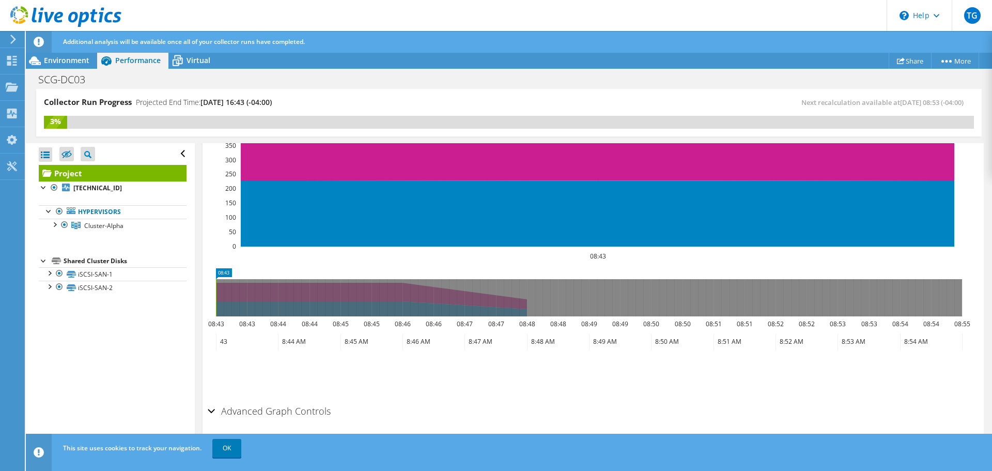
scroll to position [0, 0]
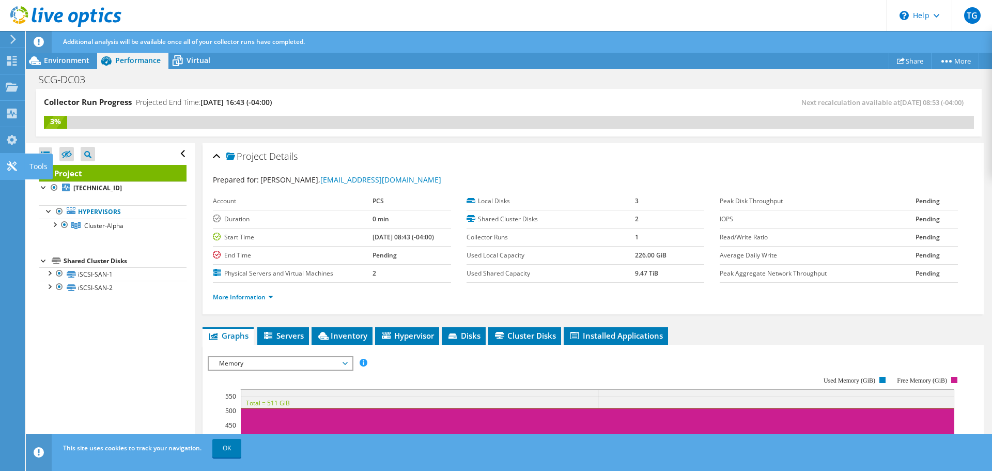
click at [12, 169] on icon at bounding box center [12, 166] width 12 height 10
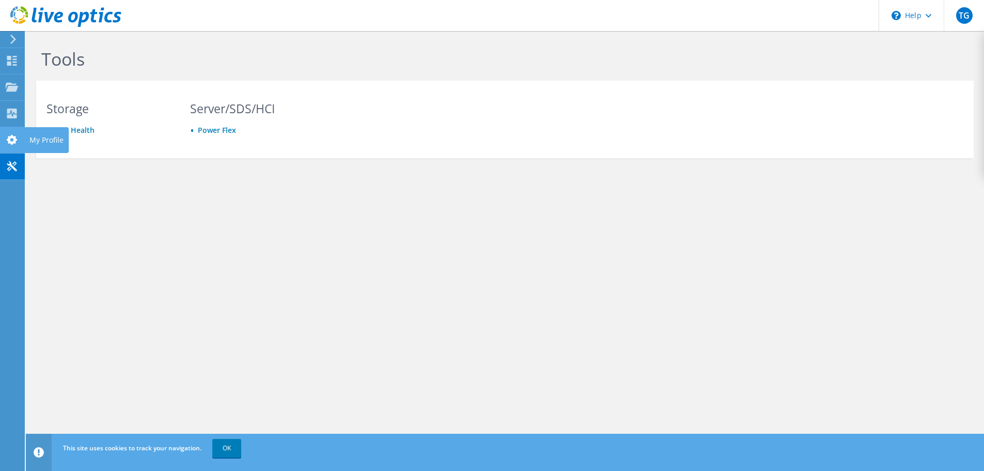
click at [10, 140] on use at bounding box center [12, 140] width 10 height 10
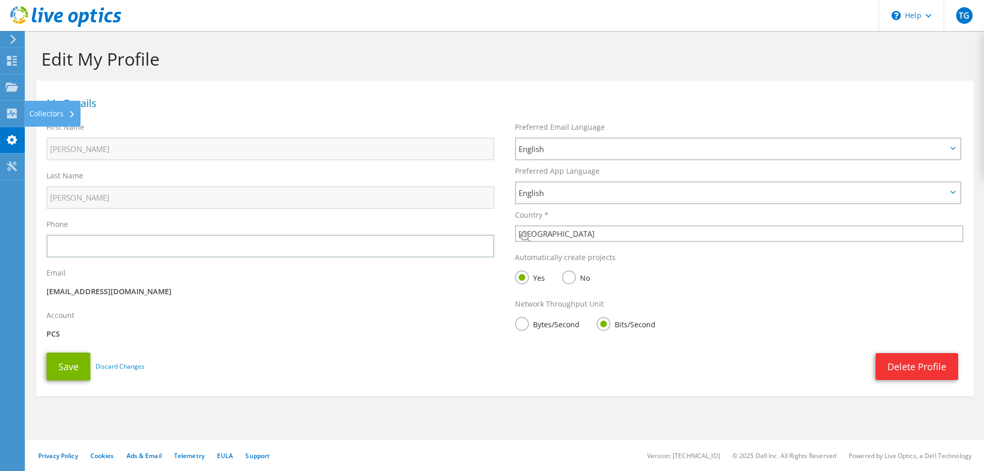
select select "224"
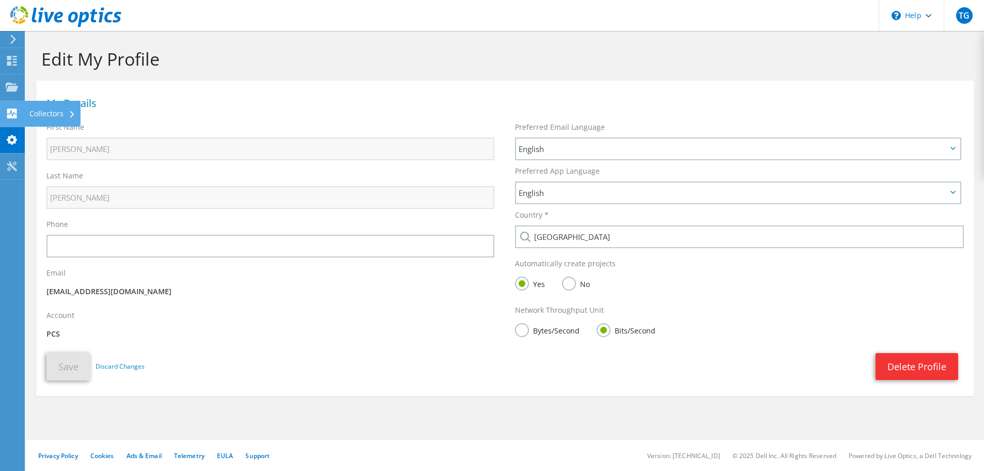
click at [12, 115] on icon at bounding box center [12, 114] width 12 height 10
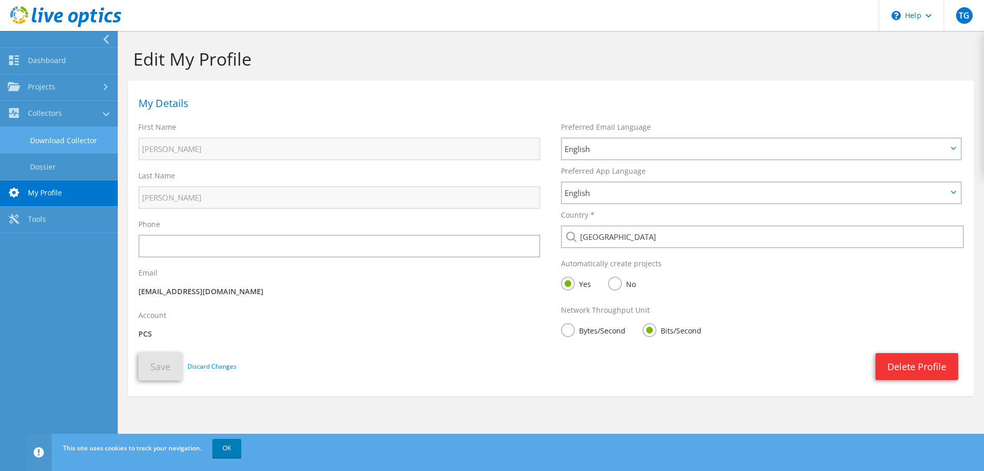
click at [67, 137] on link "Download Collector" at bounding box center [59, 140] width 118 height 26
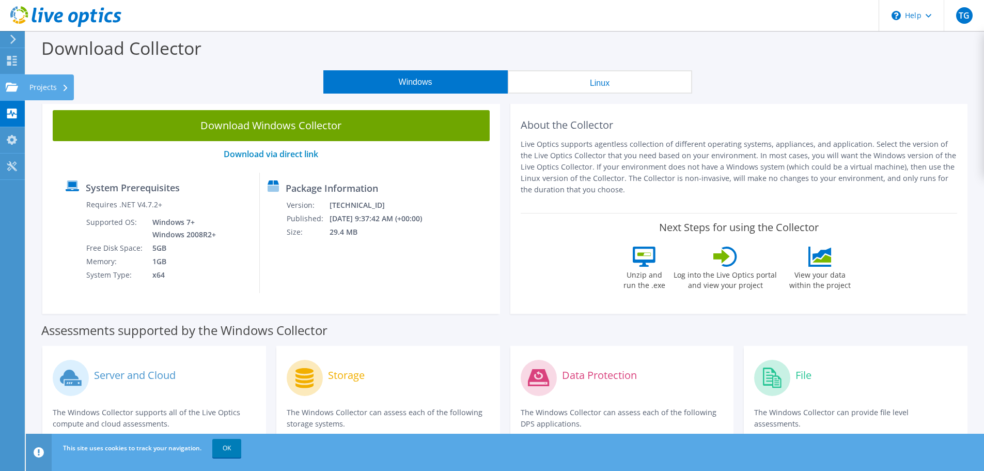
click at [18, 91] on icon at bounding box center [12, 87] width 12 height 10
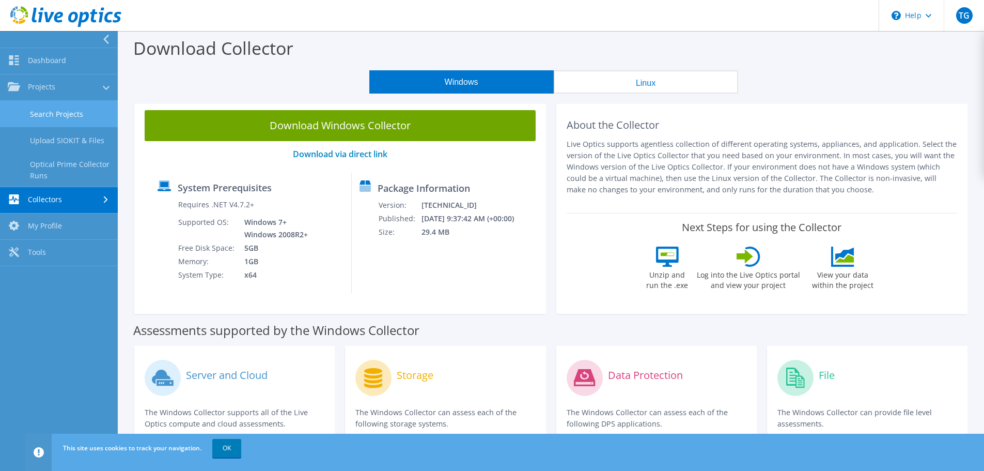
click at [53, 110] on link "Search Projects" at bounding box center [59, 114] width 118 height 26
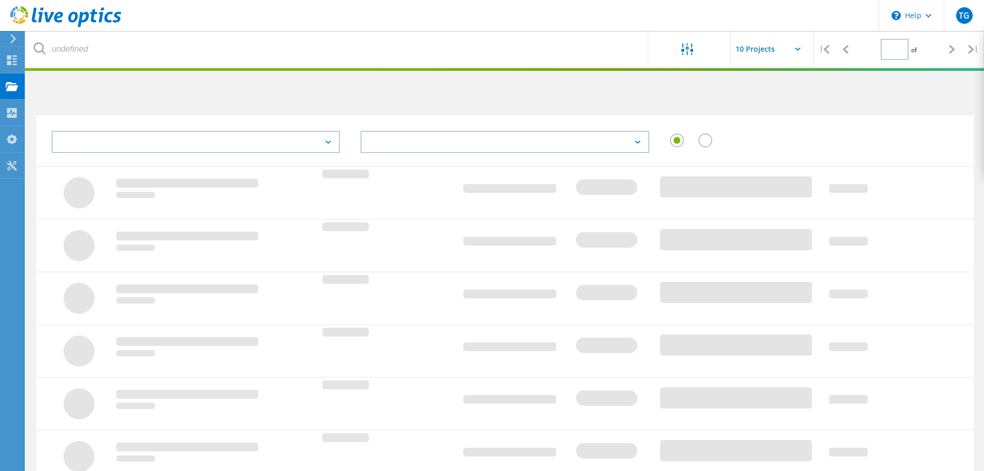
type input "1"
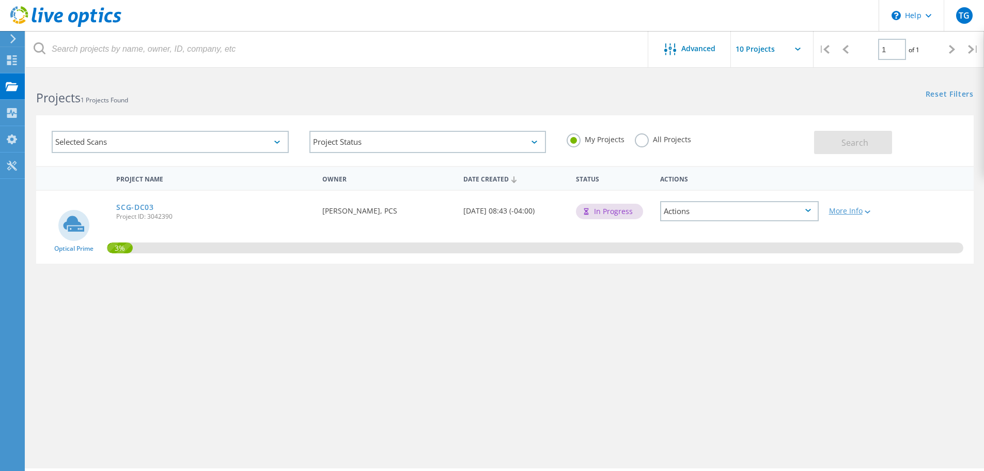
click at [861, 214] on div "More Info" at bounding box center [861, 210] width 65 height 7
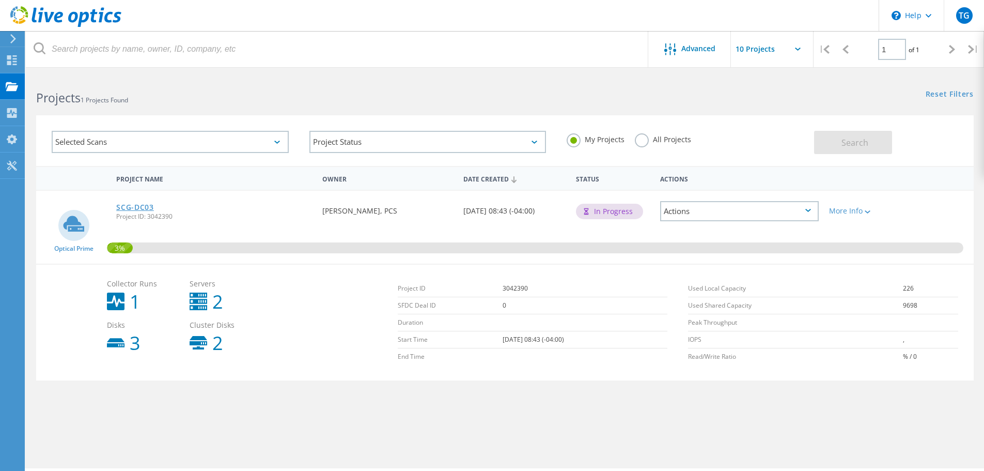
click at [146, 207] on link "SCG-DC03" at bounding box center [135, 207] width 38 height 7
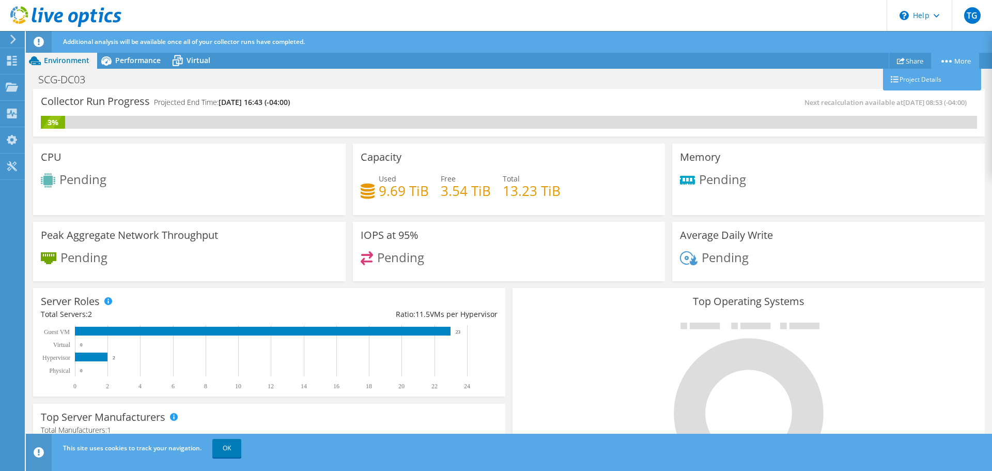
click at [960, 67] on link "More" at bounding box center [955, 61] width 48 height 16
click at [226, 267] on div "Pending" at bounding box center [189, 262] width 297 height 22
click at [130, 56] on span "Performance" at bounding box center [137, 60] width 45 height 10
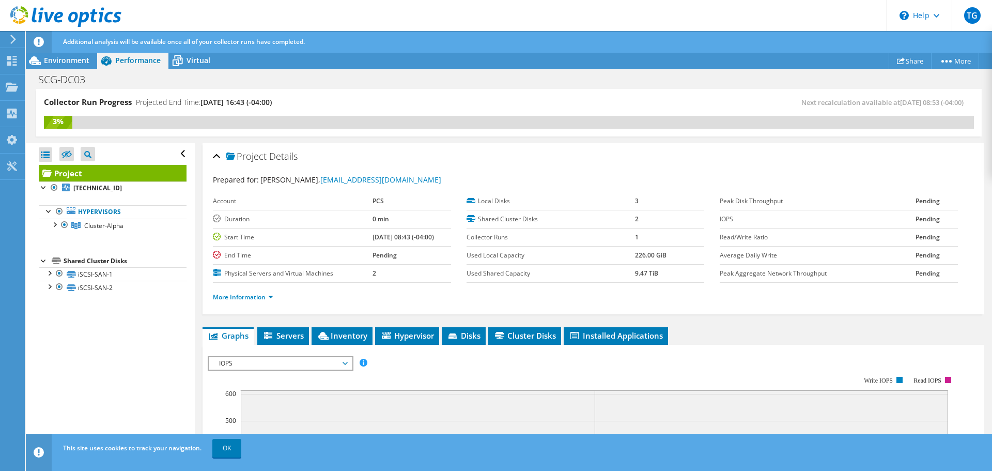
click at [455, 149] on div "Project Details" at bounding box center [593, 157] width 761 height 22
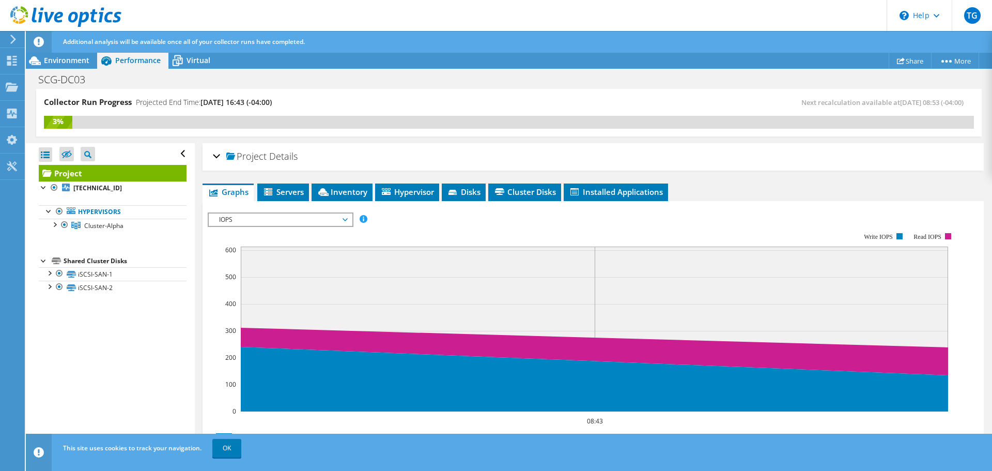
drag, startPoint x: 119, startPoint y: 358, endPoint x: 120, endPoint y: 346, distance: 11.9
click at [120, 355] on div "Open All Close All Hide Excluded Nodes Project Tree Filter" at bounding box center [110, 307] width 168 height 329
click at [403, 100] on div "Collector Run Progress Projected End Time: [DATE] 16:43 (-04:00)" at bounding box center [276, 106] width 465 height 19
click at [45, 161] on div "Tools" at bounding box center [38, 166] width 28 height 26
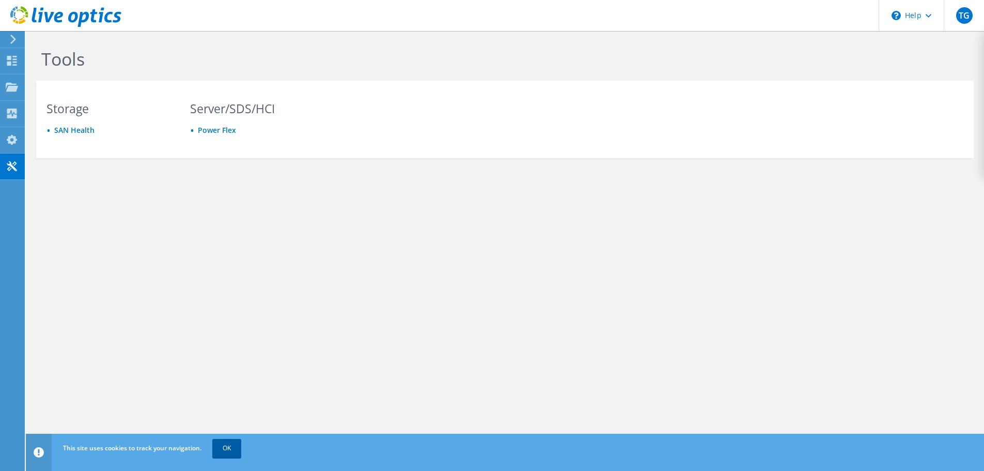
click at [225, 450] on link "OK" at bounding box center [226, 448] width 29 height 19
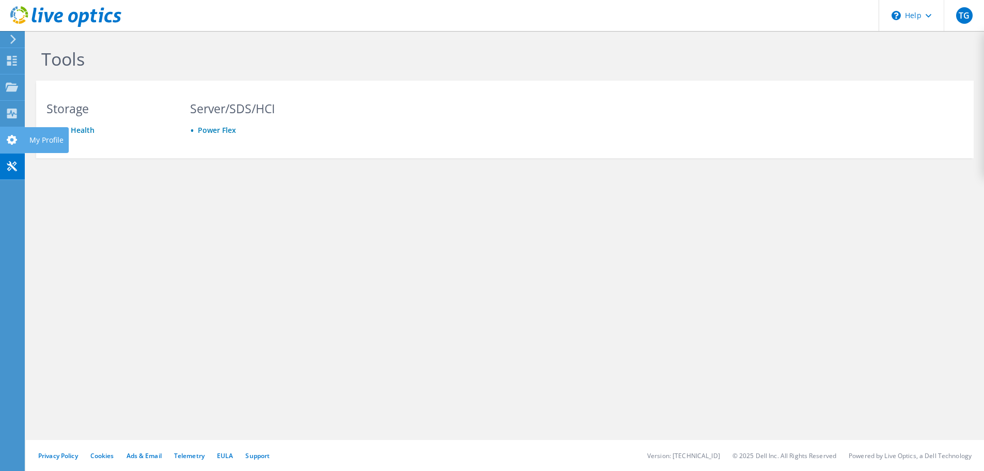
click at [32, 140] on div "My Profile" at bounding box center [46, 140] width 44 height 26
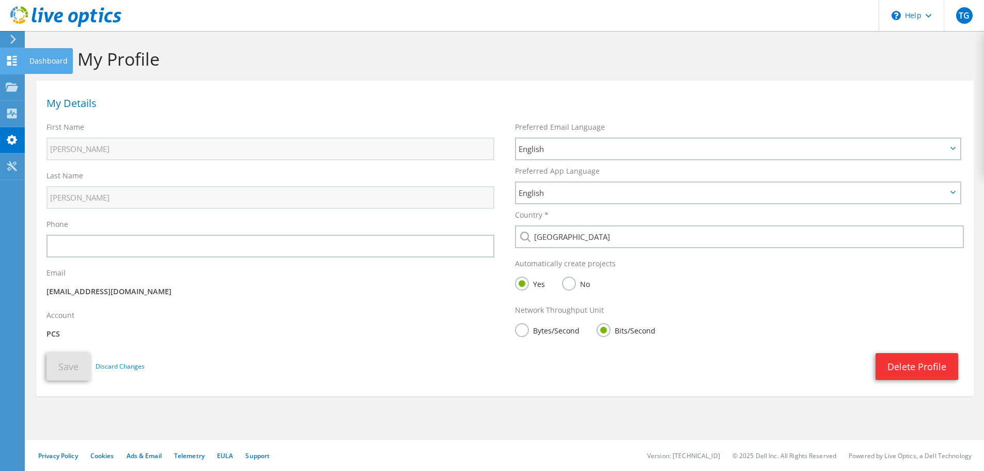
click at [36, 62] on div "Dashboard" at bounding box center [48, 61] width 49 height 26
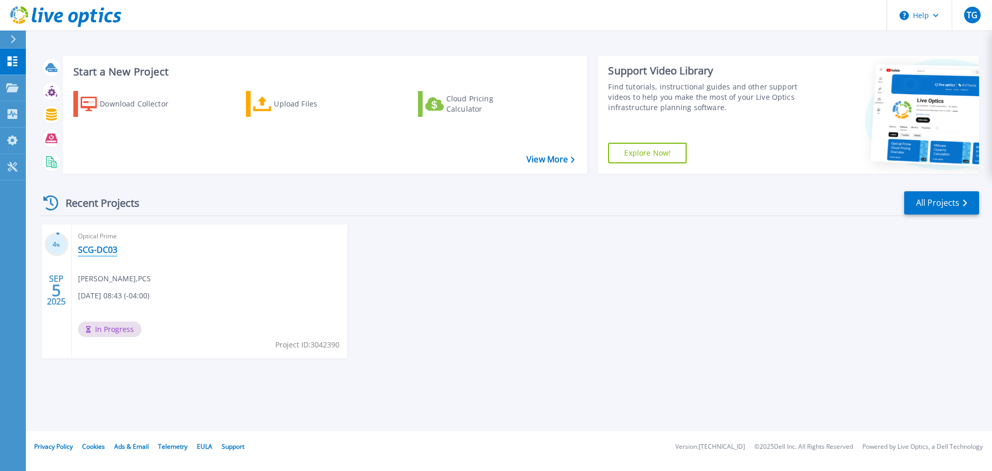
click at [103, 251] on link "SCG-DC03" at bounding box center [97, 249] width 39 height 10
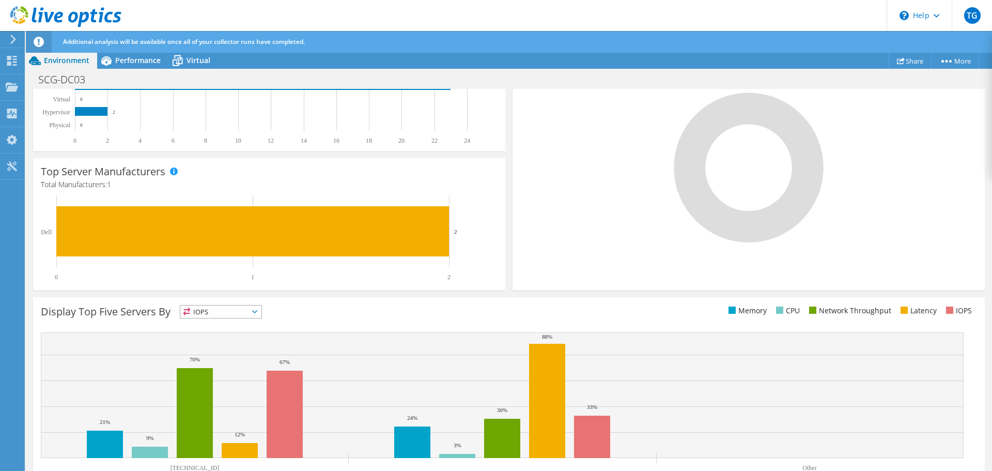
scroll to position [280, 0]
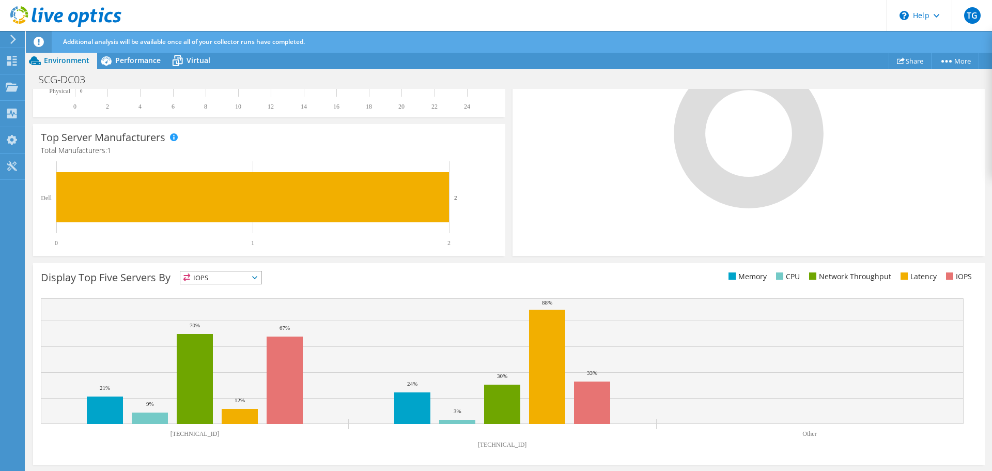
click at [241, 277] on span "IOPS" at bounding box center [220, 277] width 81 height 12
click at [220, 330] on li "Network Throughput" at bounding box center [220, 334] width 81 height 14
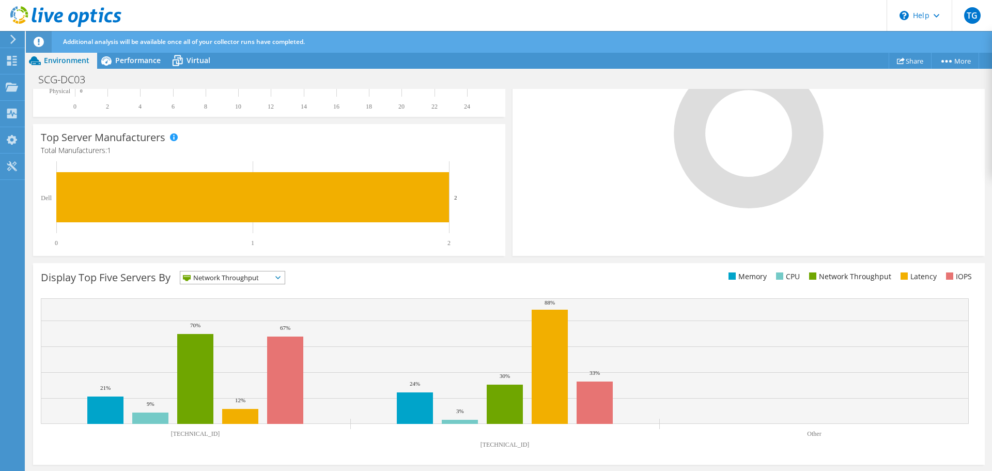
click at [251, 276] on span "Network Throughput" at bounding box center [225, 277] width 91 height 12
click at [222, 317] on li "CPU" at bounding box center [232, 320] width 104 height 14
click at [377, 274] on div "Display Top Five Servers By CPU IOPS" at bounding box center [275, 279] width 468 height 17
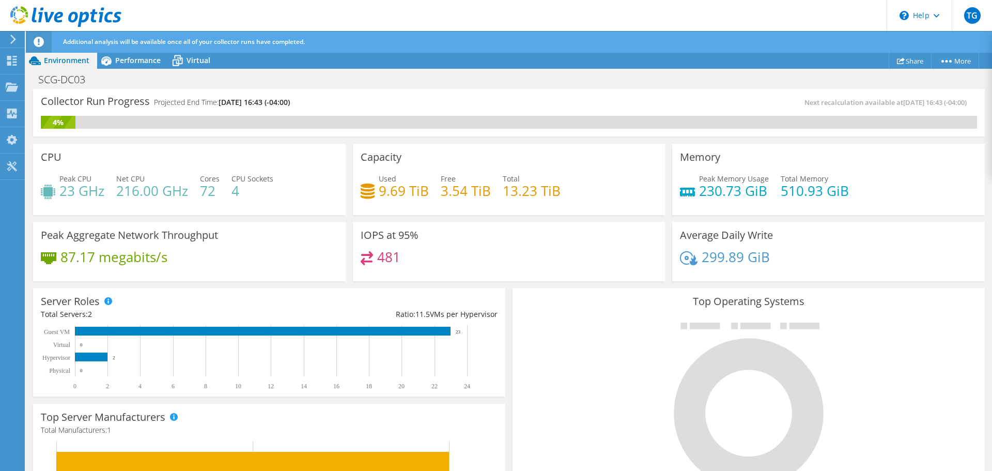
scroll to position [0, 0]
click at [143, 57] on span "Performance" at bounding box center [137, 60] width 45 height 10
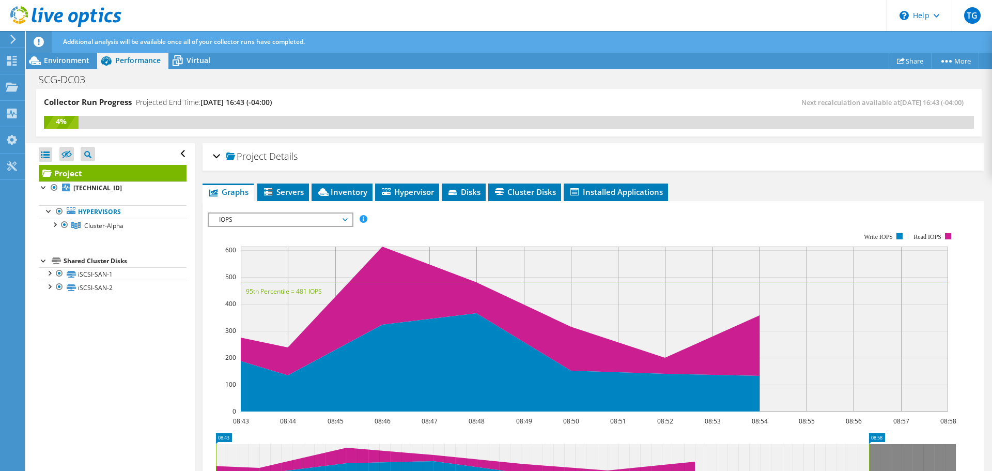
click at [144, 361] on div "Open All Close All Hide Excluded Nodes Project Tree Filter" at bounding box center [110, 307] width 168 height 329
click at [296, 187] on span "Servers" at bounding box center [282, 192] width 41 height 10
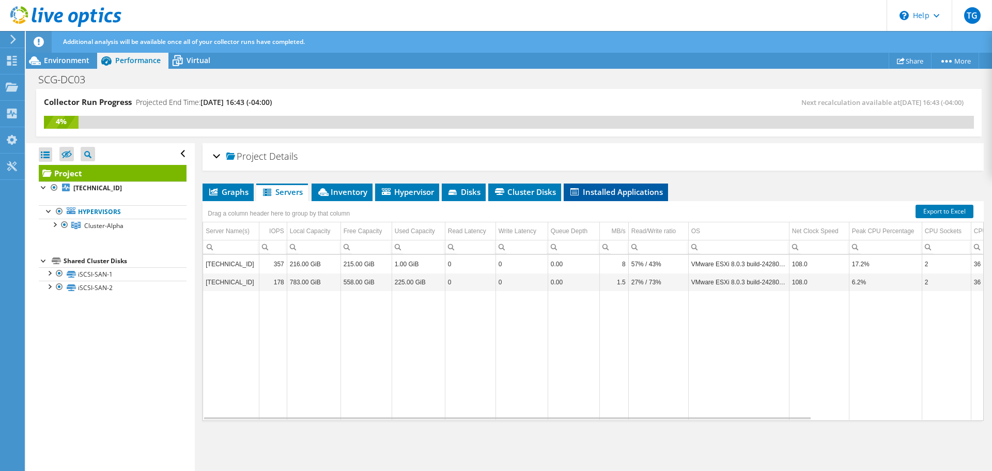
click at [648, 196] on span "Installed Applications" at bounding box center [616, 192] width 94 height 10
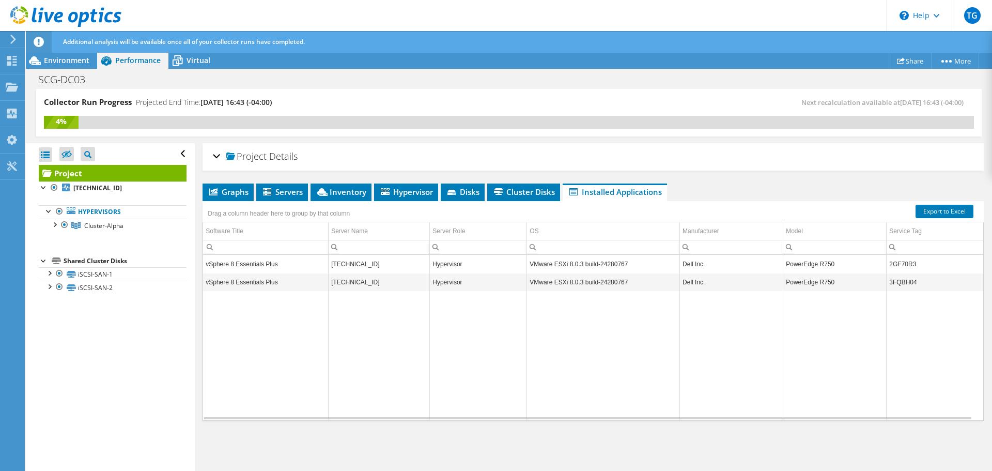
click at [252, 265] on td "vSphere 8 Essentials Plus" at bounding box center [265, 264] width 125 height 18
click at [473, 192] on span "Disks" at bounding box center [463, 192] width 34 height 10
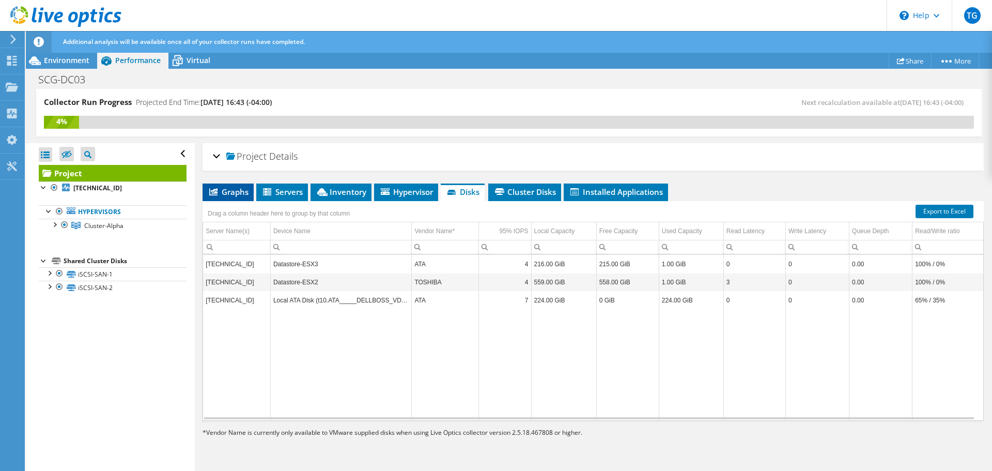
click at [224, 193] on span "Graphs" at bounding box center [228, 192] width 41 height 10
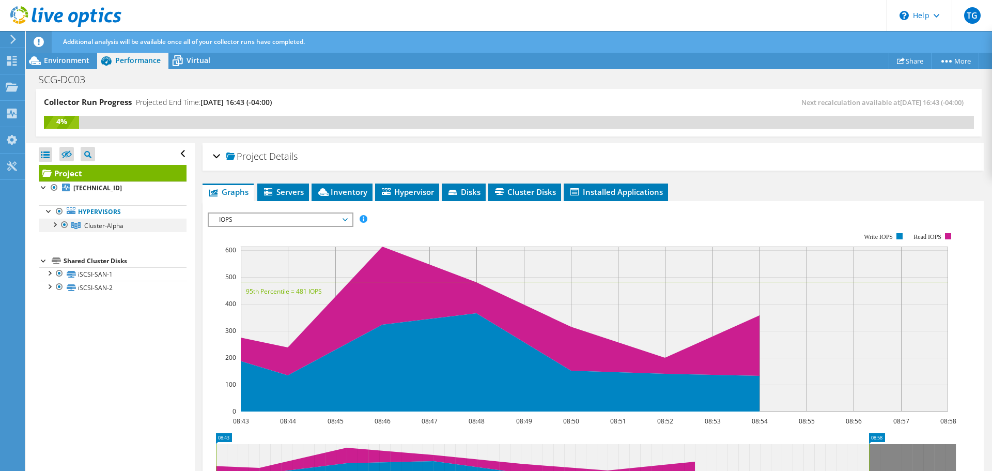
click at [53, 224] on div at bounding box center [54, 224] width 10 height 10
click at [59, 237] on div at bounding box center [59, 237] width 10 height 10
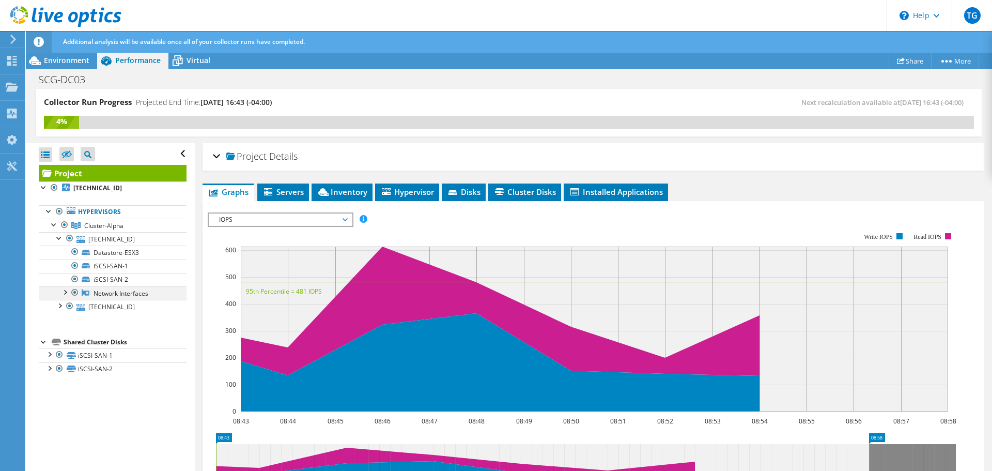
click at [65, 291] on div at bounding box center [64, 291] width 10 height 10
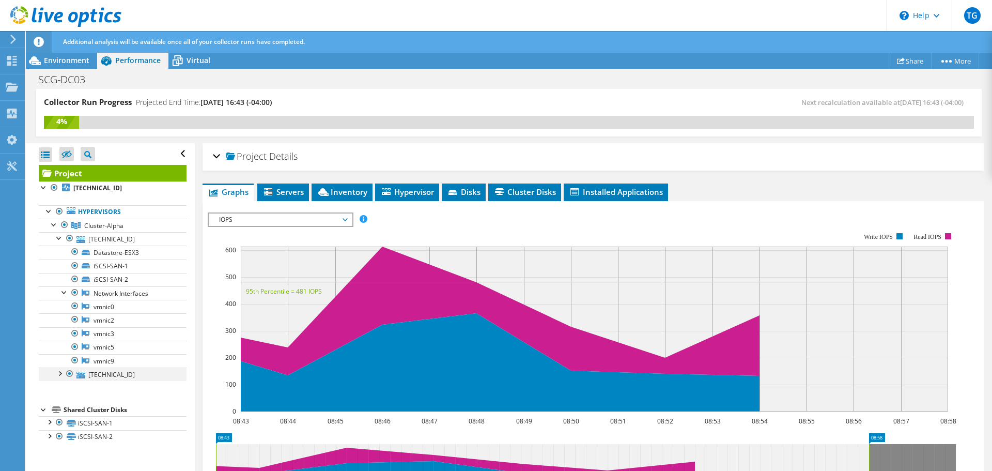
click at [60, 373] on div at bounding box center [59, 372] width 10 height 10
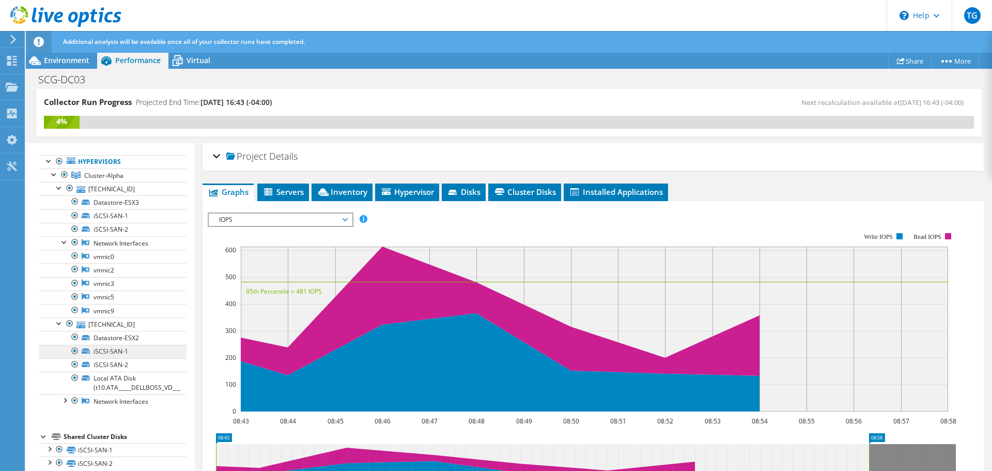
scroll to position [53, 0]
click at [68, 399] on div at bounding box center [64, 397] width 10 height 10
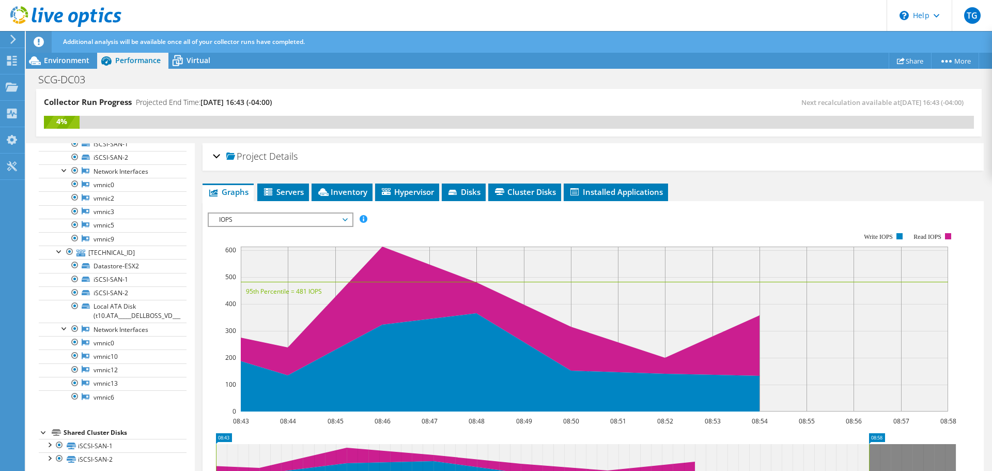
scroll to position [129, 0]
click at [48, 440] on div at bounding box center [49, 437] width 10 height 10
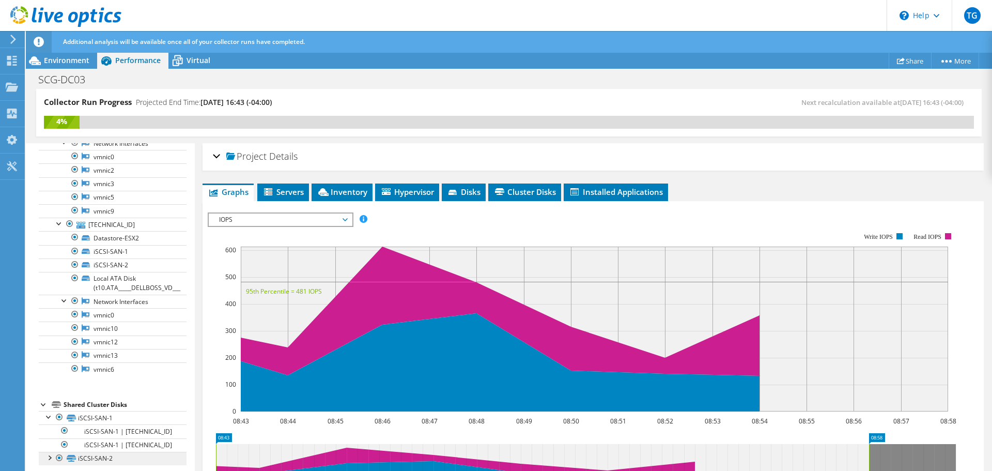
scroll to position [152, 0]
click at [51, 455] on div at bounding box center [49, 455] width 10 height 10
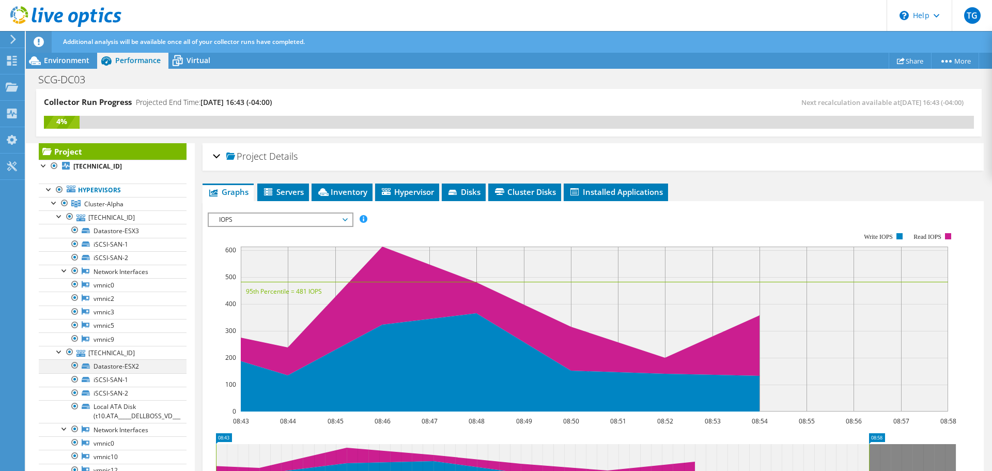
scroll to position [0, 0]
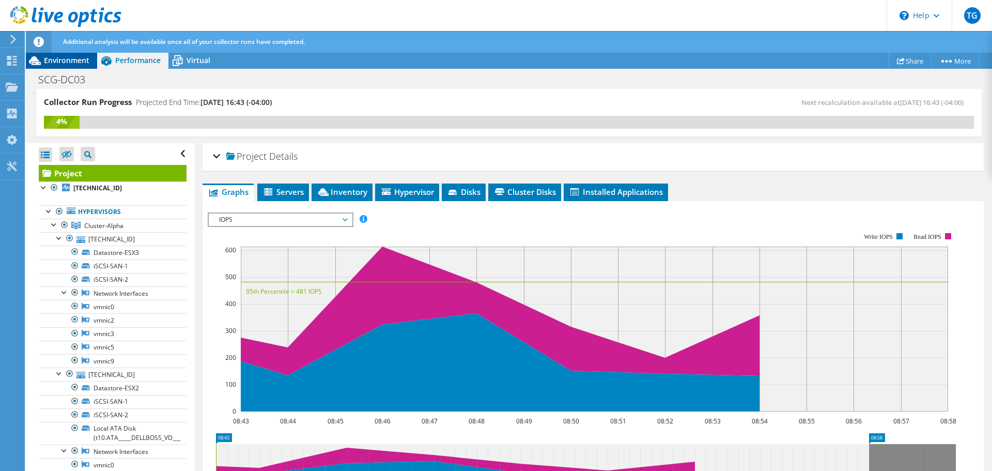
click at [58, 64] on span "Environment" at bounding box center [66, 60] width 45 height 10
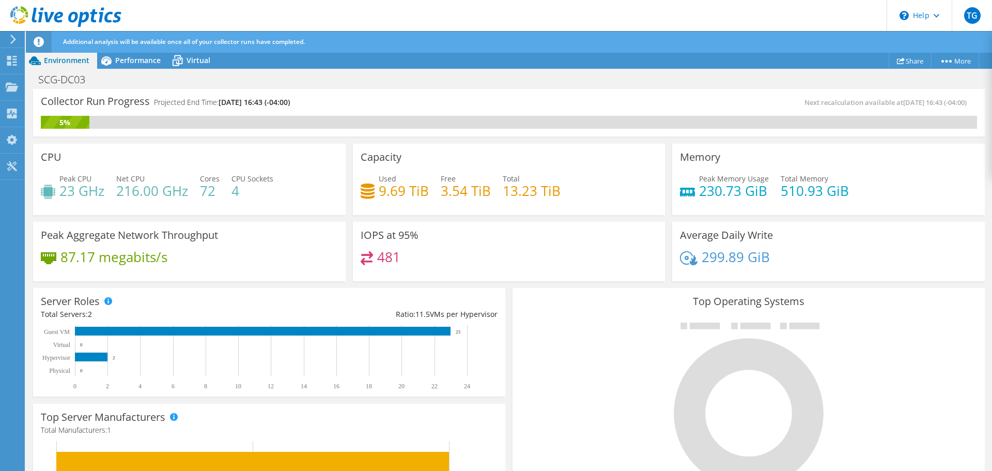
click at [523, 97] on div "Next recalculation available at [DATE] 16:43 (-04:00)" at bounding box center [743, 103] width 468 height 12
click at [544, 319] on div at bounding box center [748, 404] width 457 height 174
click at [946, 67] on link "More" at bounding box center [955, 61] width 48 height 16
click at [312, 82] on div "SCG-DC03 Print" at bounding box center [509, 79] width 966 height 19
click at [128, 41] on span "Additional analysis will be available once all of your collector runs have comp…" at bounding box center [184, 41] width 242 height 9
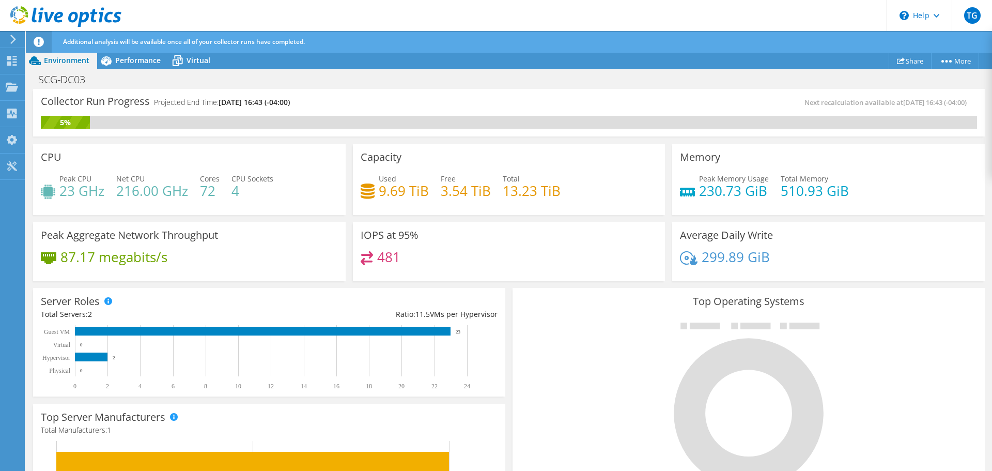
click at [44, 44] on div at bounding box center [39, 42] width 26 height 22
click at [319, 143] on div "CPU Peak CPU 23 GHz Net CPU 216.00 GHz Cores 72 CPU Sockets 4" at bounding box center [189, 177] width 320 height 75
